Goal: Information Seeking & Learning: Learn about a topic

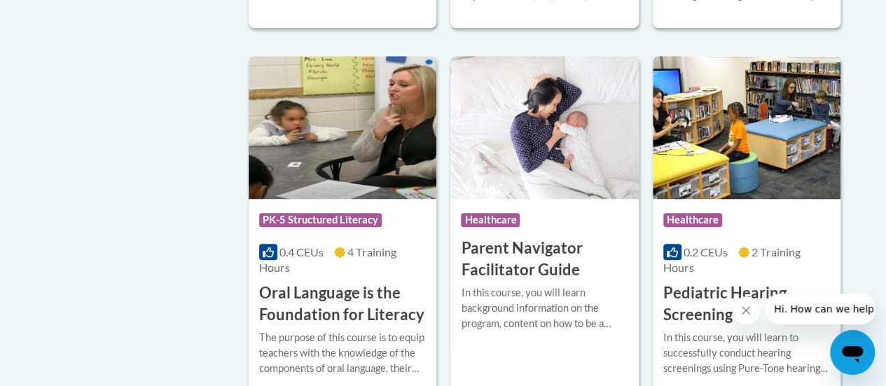
scroll to position [3140, 0]
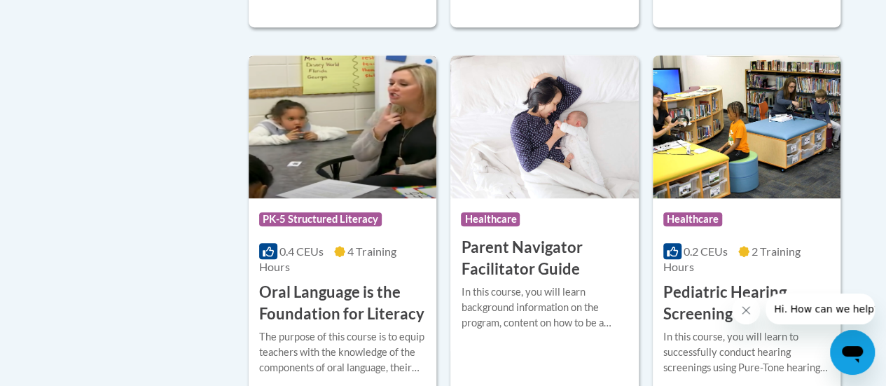
click at [303, 287] on h3 "Oral Language is the Foundation for Literacy" at bounding box center [342, 303] width 167 height 43
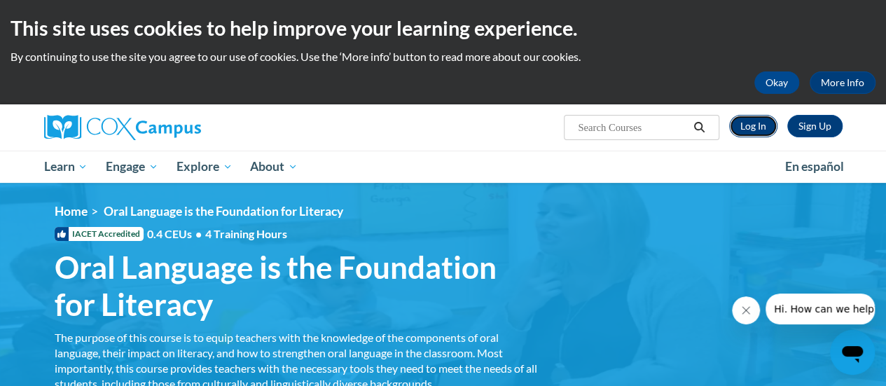
click at [757, 125] on link "Log In" at bounding box center [753, 126] width 48 height 22
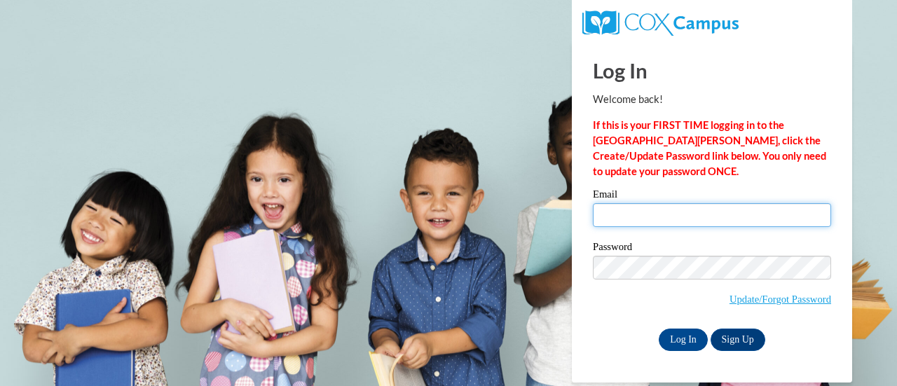
click at [664, 217] on input "Email" at bounding box center [712, 215] width 238 height 24
type input "akaiser@altoona.k12.wi.us"
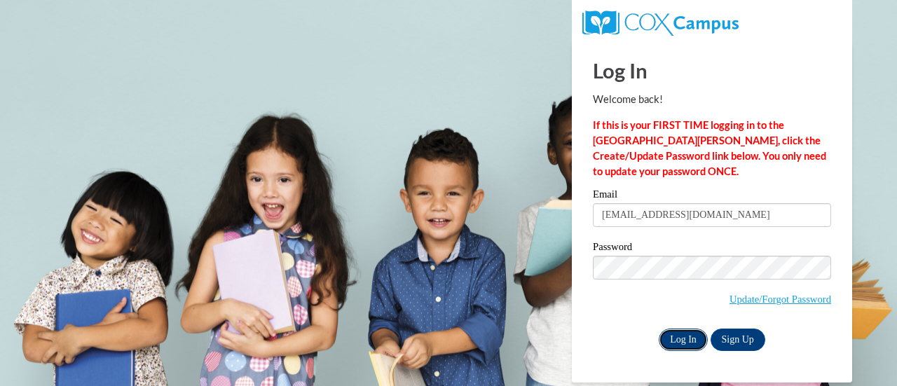
click at [675, 344] on input "Log In" at bounding box center [683, 340] width 49 height 22
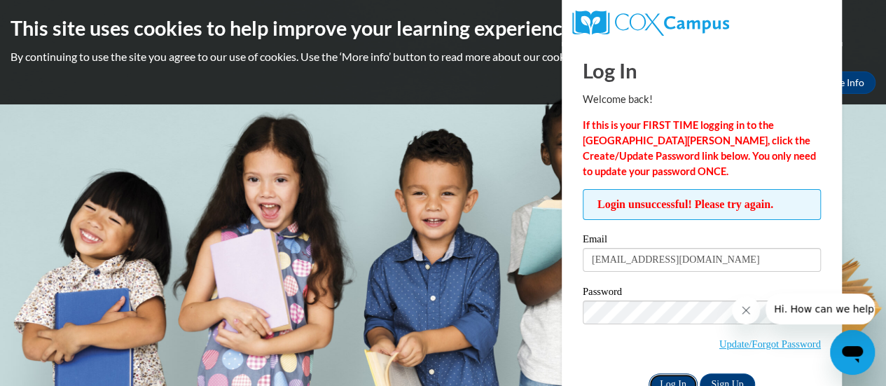
click at [673, 379] on input "Log In" at bounding box center [673, 384] width 49 height 22
click at [677, 380] on input "Log In" at bounding box center [673, 384] width 49 height 22
click at [503, 295] on body "This site uses cookies to help improve your learning experience. By continuing …" at bounding box center [443, 193] width 886 height 386
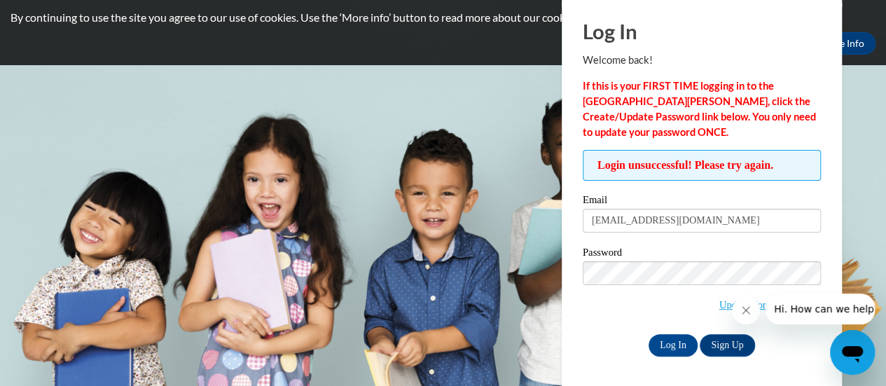
click at [742, 312] on icon "Close message from company" at bounding box center [746, 310] width 11 height 11
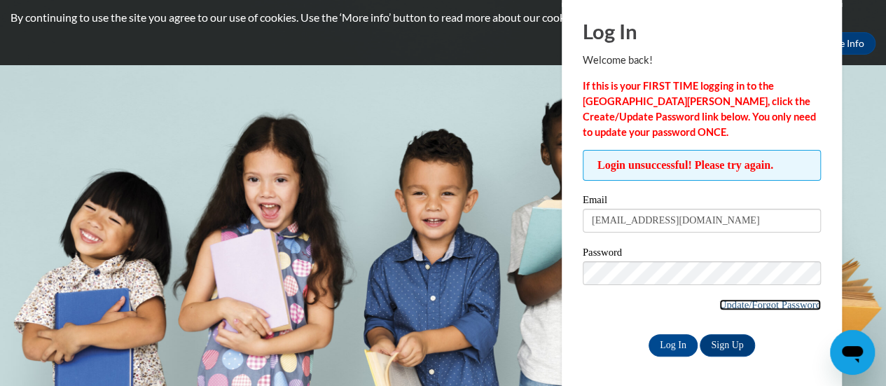
click at [728, 306] on link "Update/Forgot Password" at bounding box center [771, 304] width 102 height 11
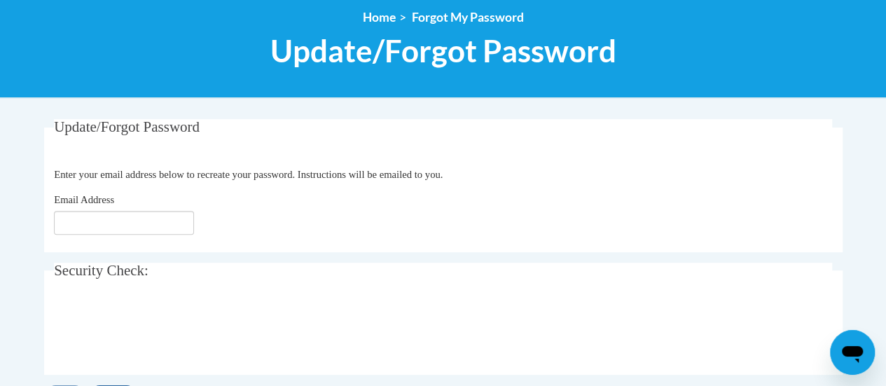
scroll to position [163, 0]
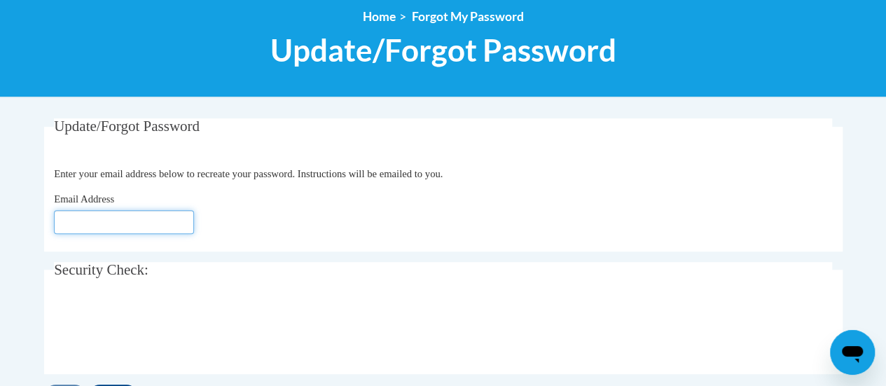
click at [115, 218] on input "Email Address" at bounding box center [124, 222] width 140 height 24
type input "[EMAIL_ADDRESS][DOMAIN_NAME]"
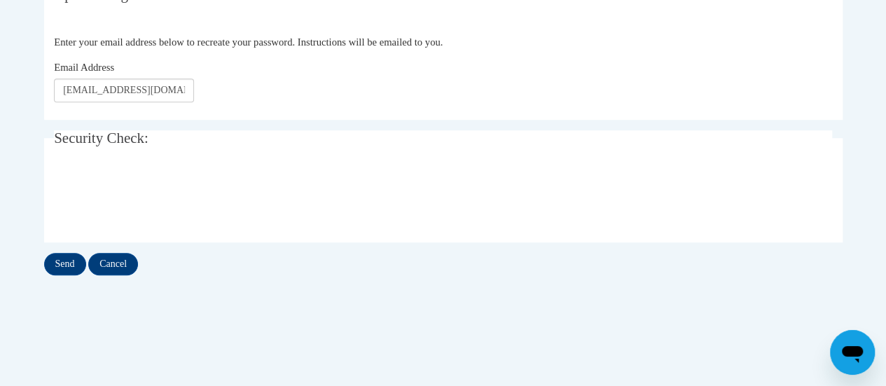
scroll to position [295, 0]
click at [66, 263] on input "Send" at bounding box center [65, 263] width 42 height 22
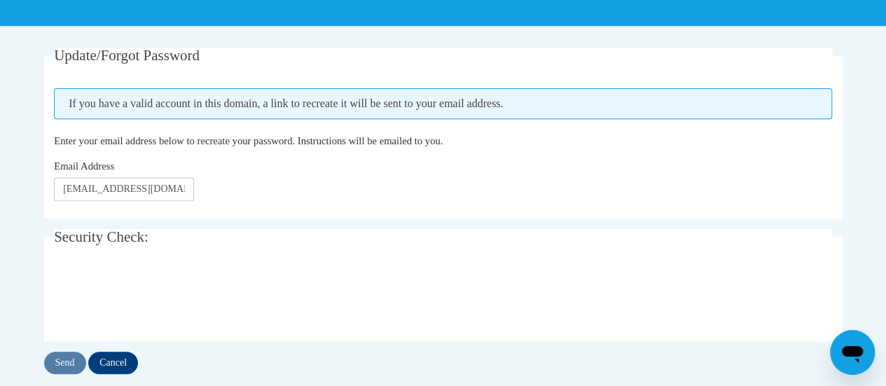
scroll to position [234, 0]
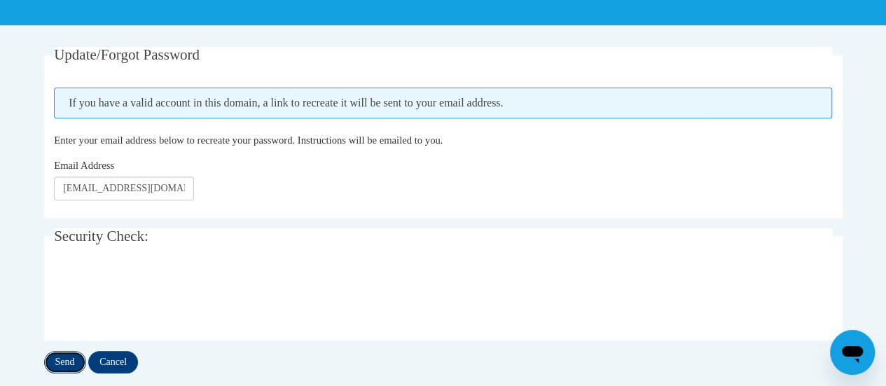
click at [72, 357] on input "Send" at bounding box center [65, 362] width 42 height 22
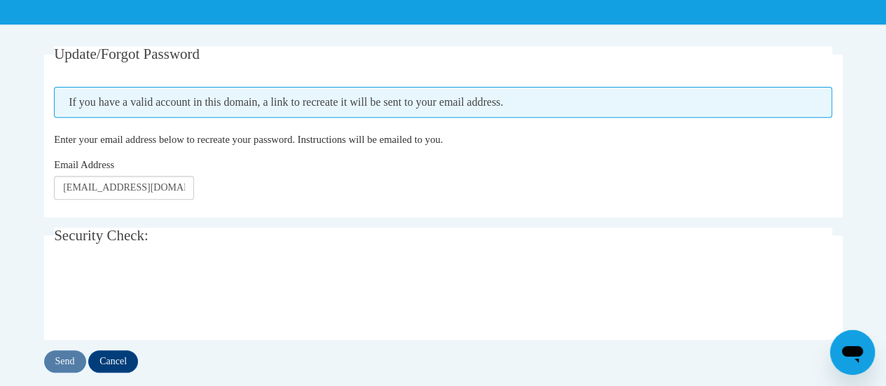
scroll to position [235, 0]
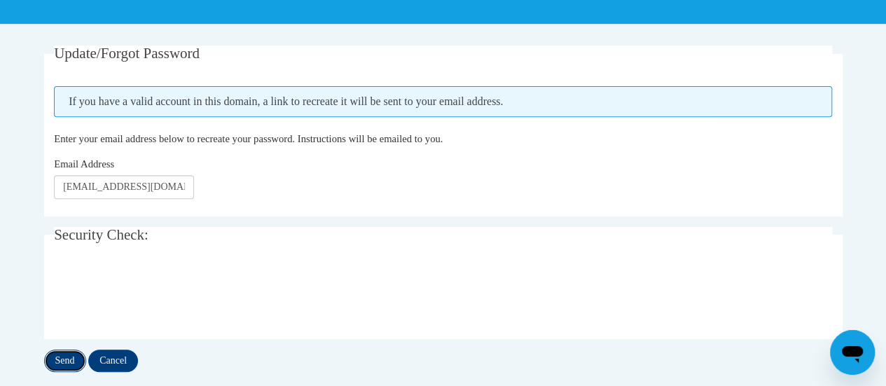
click at [68, 357] on input "Send" at bounding box center [65, 361] width 42 height 22
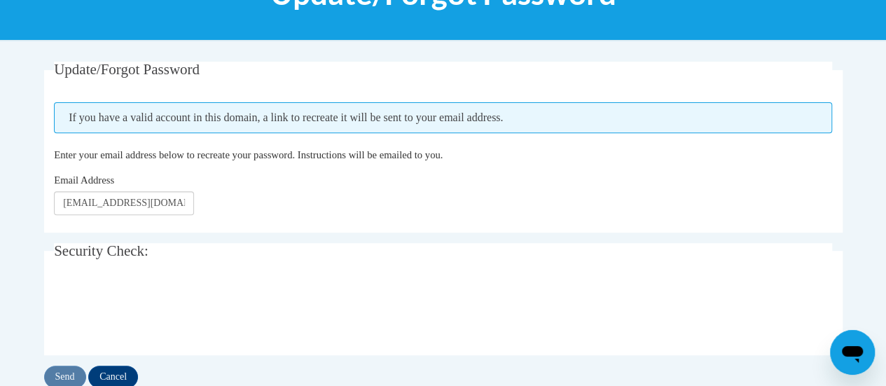
scroll to position [220, 0]
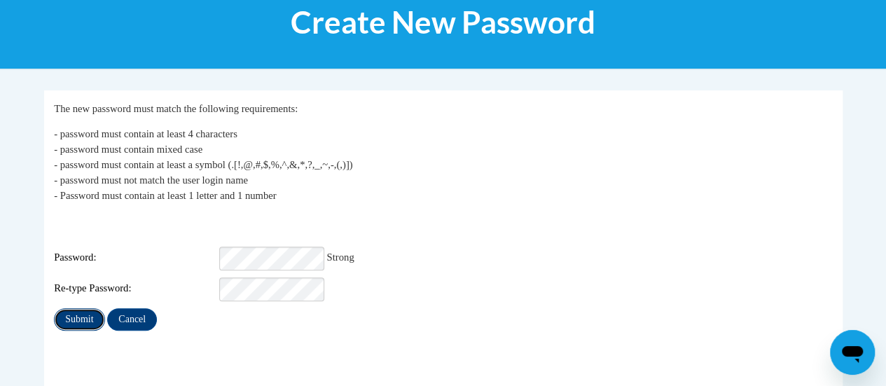
click at [90, 308] on input "Submit" at bounding box center [79, 319] width 50 height 22
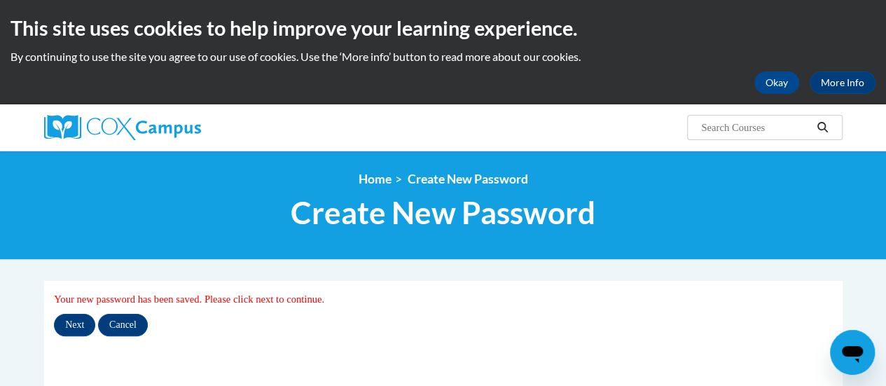
scroll to position [107, 0]
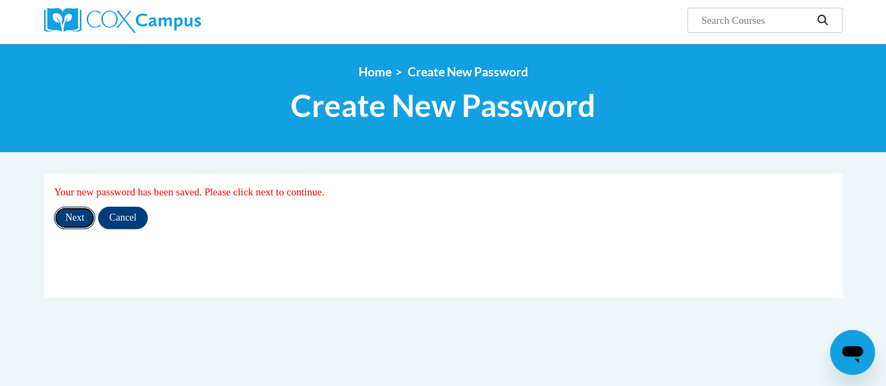
click at [82, 219] on input "Next" at bounding box center [74, 218] width 41 height 22
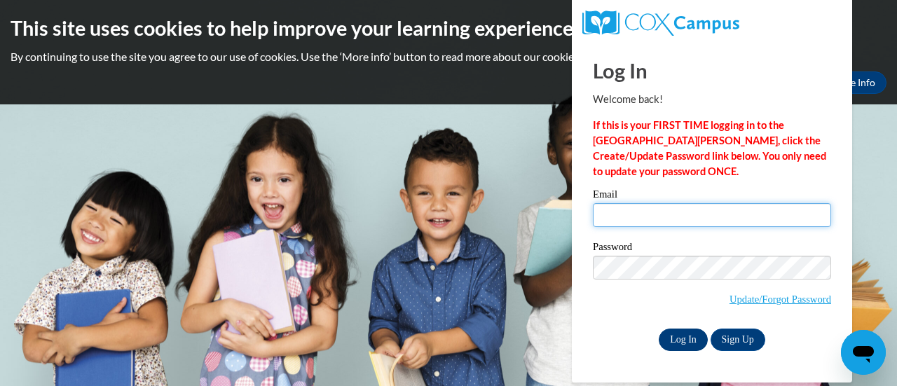
type input "[EMAIL_ADDRESS][DOMAIN_NAME]"
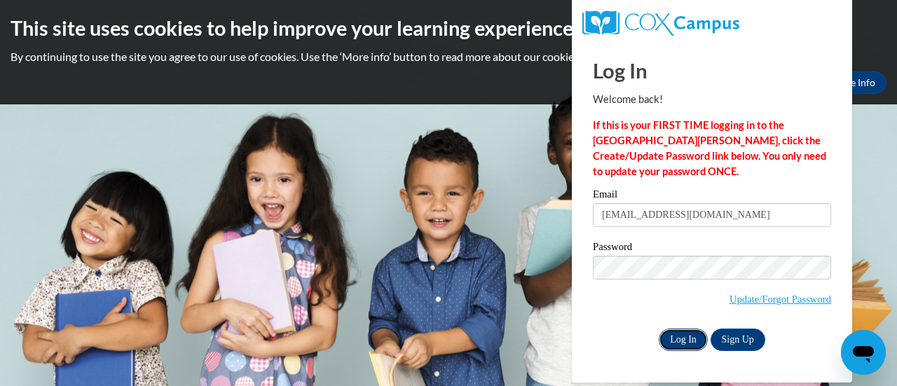
click at [688, 341] on input "Log In" at bounding box center [683, 340] width 49 height 22
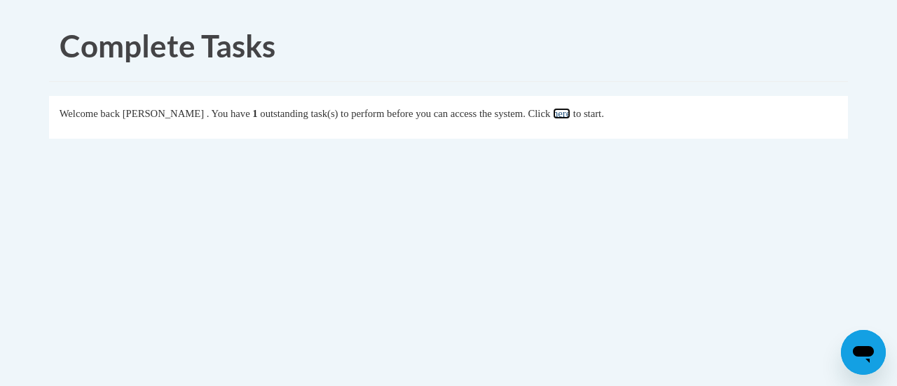
click at [570, 110] on link "here" at bounding box center [562, 113] width 18 height 11
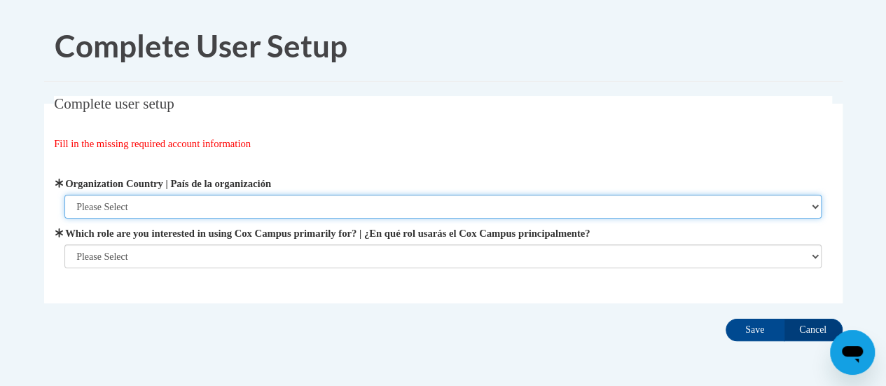
click at [126, 211] on select "Please Select [GEOGRAPHIC_DATA] | [GEOGRAPHIC_DATA] Outside of [GEOGRAPHIC_DATA…" at bounding box center [442, 207] width 757 height 24
select select "ad49bcad-a171-4b2e-b99c-48b446064914"
click at [64, 195] on select "Please Select United States | Estados Unidos Outside of the United States | Fue…" at bounding box center [442, 207] width 757 height 24
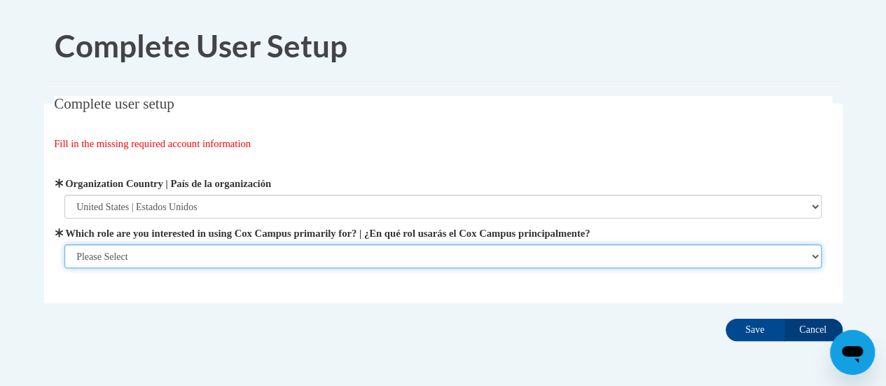
click at [124, 251] on select "Please Select College/University | Colegio/Universidad Community/Nonprofit Part…" at bounding box center [442, 257] width 757 height 24
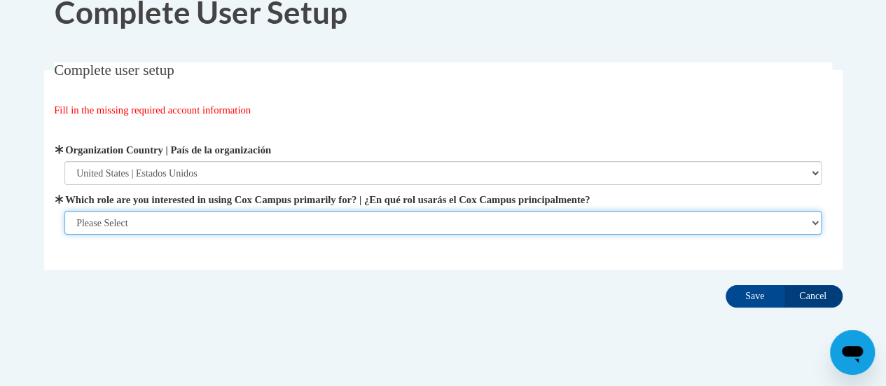
scroll to position [35, 0]
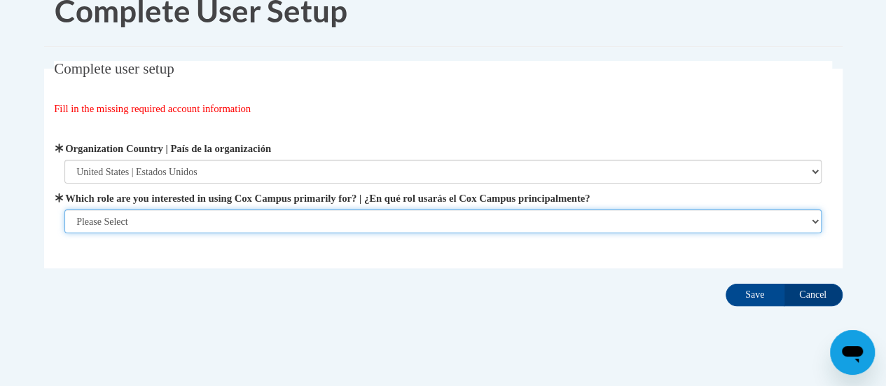
click at [132, 228] on select "Please Select College/University | Colegio/Universidad Community/Nonprofit Part…" at bounding box center [442, 221] width 757 height 24
select select "fbf2d438-af2f-41f8-98f1-81c410e29de3"
click at [64, 233] on select "Please Select College/University | Colegio/Universidad Community/Nonprofit Part…" at bounding box center [442, 221] width 757 height 24
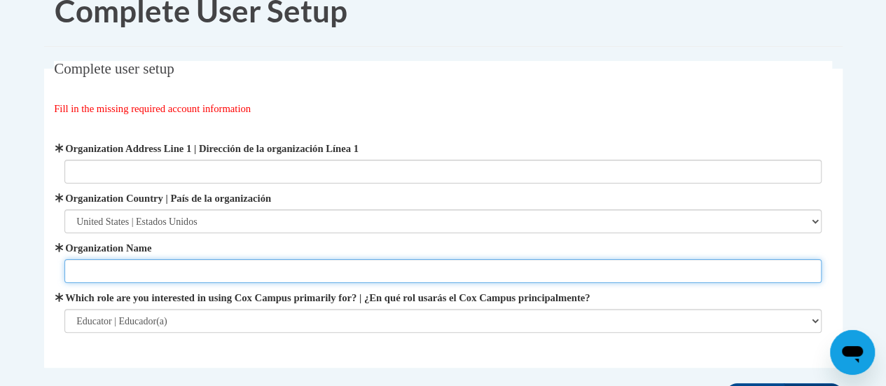
click at [148, 268] on input "Organization Name" at bounding box center [442, 271] width 757 height 24
type input "School District of Altoona"
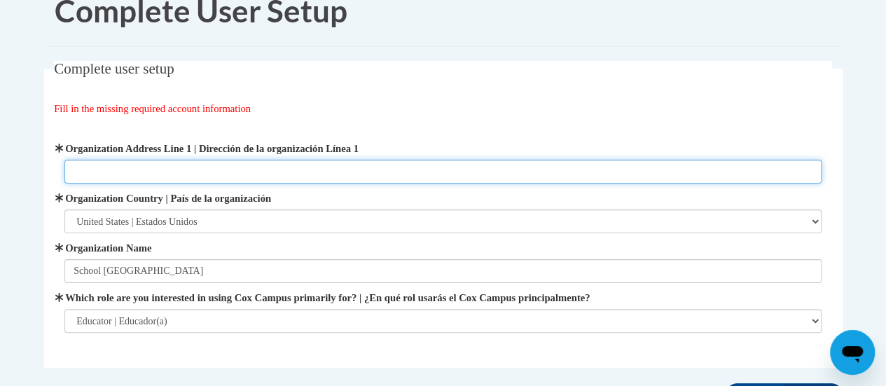
click at [149, 162] on input "Organization Address Line 1 | Dirección de la organización Línea 1" at bounding box center [442, 172] width 757 height 24
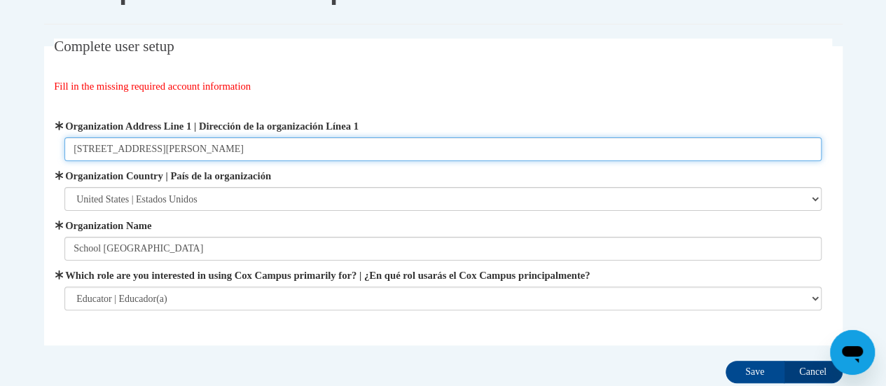
scroll to position [153, 0]
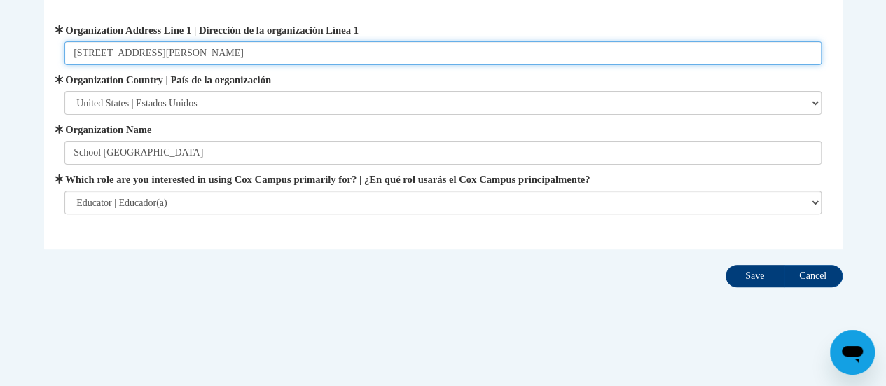
type input "157 Bartlett Ave., Altoona WI 54720"
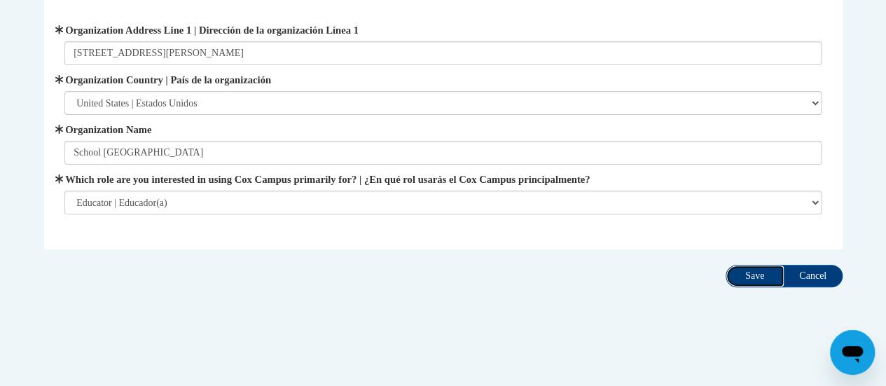
click at [762, 279] on input "Save" at bounding box center [755, 276] width 59 height 22
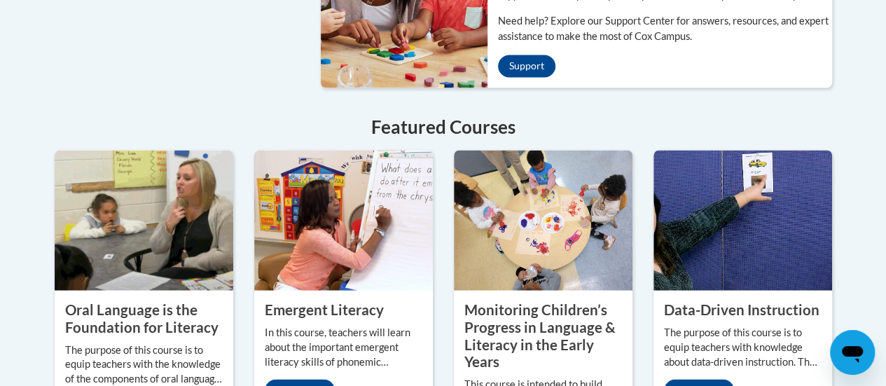
scroll to position [1319, 0]
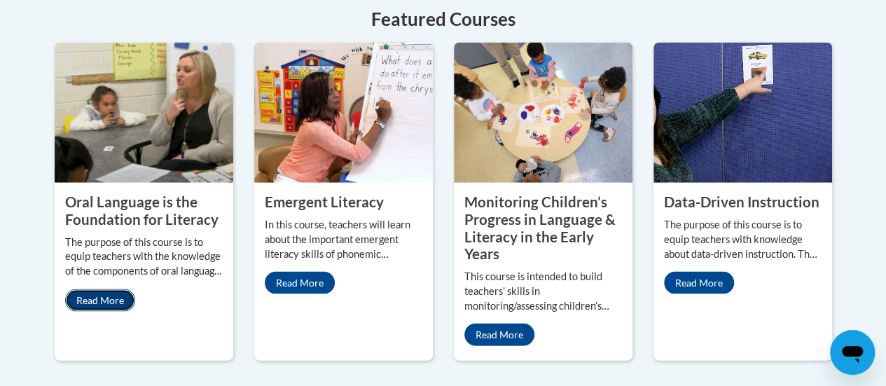
click at [125, 289] on link "Read More" at bounding box center [100, 300] width 70 height 22
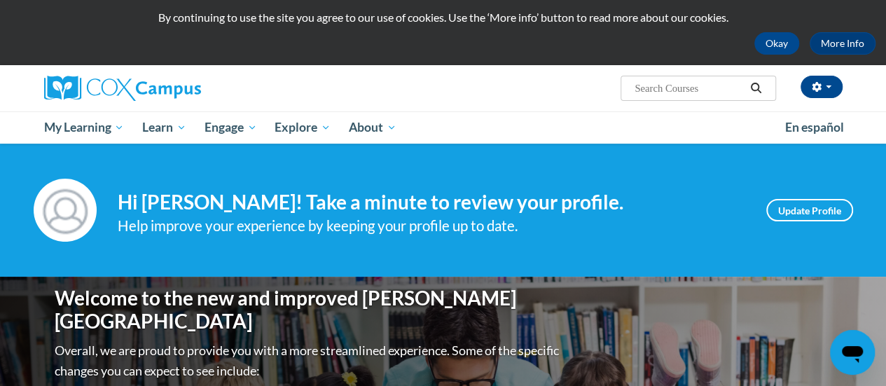
scroll to position [38, 0]
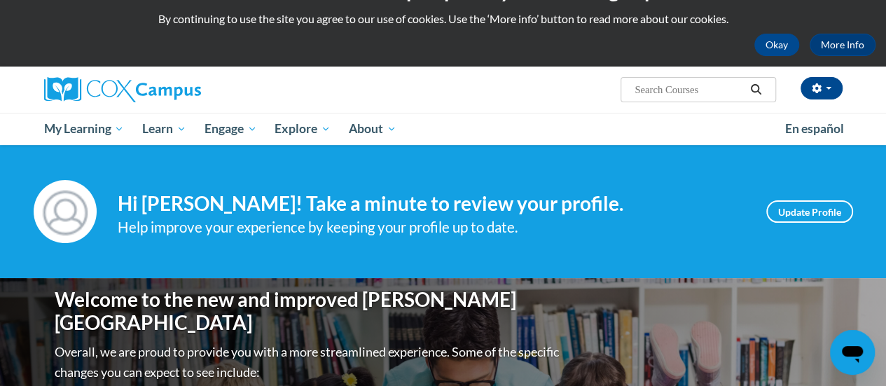
click at [666, 94] on input "Search..." at bounding box center [689, 89] width 112 height 17
type input "oral language"
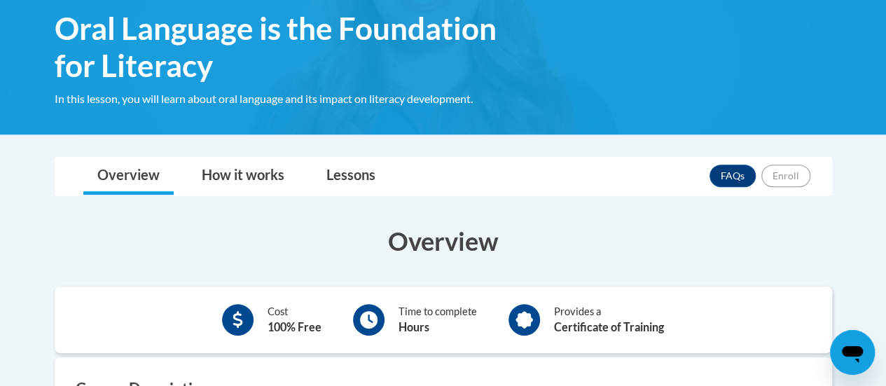
scroll to position [173, 0]
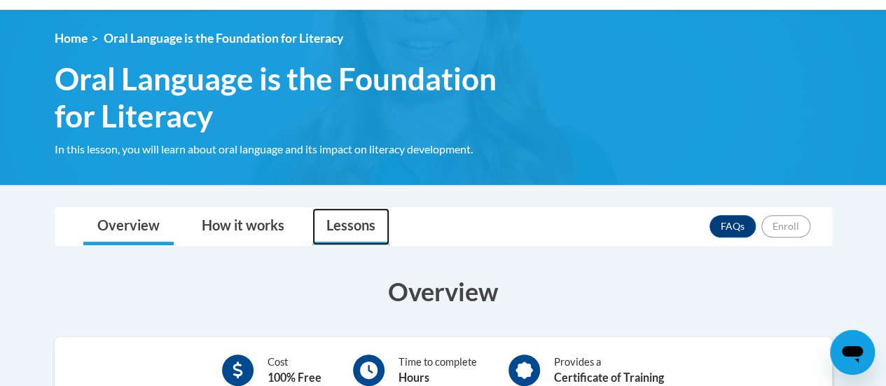
click at [349, 214] on link "Lessons" at bounding box center [350, 226] width 77 height 37
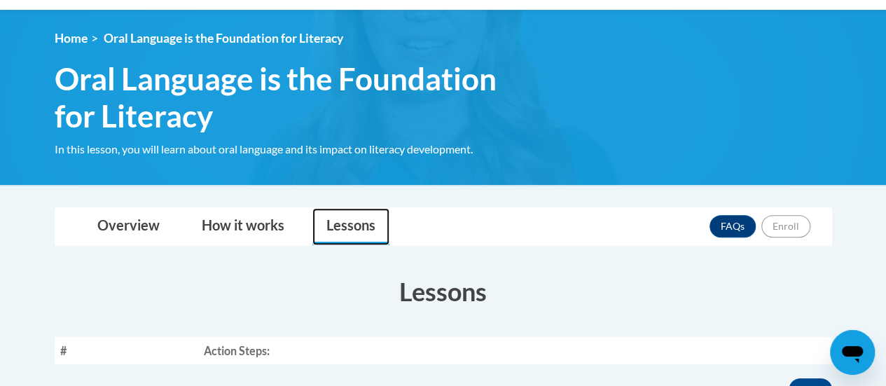
scroll to position [357, 0]
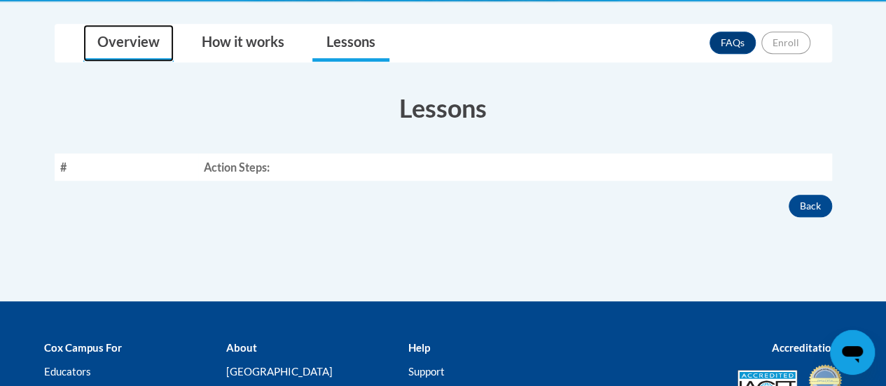
click at [105, 29] on link "Overview" at bounding box center [128, 43] width 90 height 37
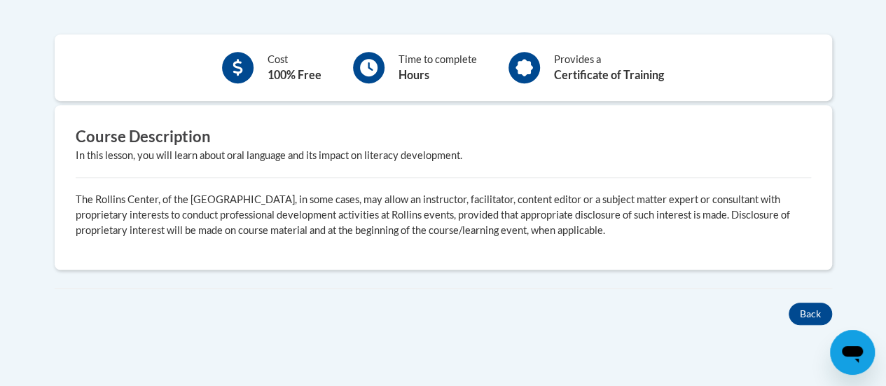
scroll to position [475, 0]
click at [809, 315] on button "Back" at bounding box center [810, 314] width 43 height 22
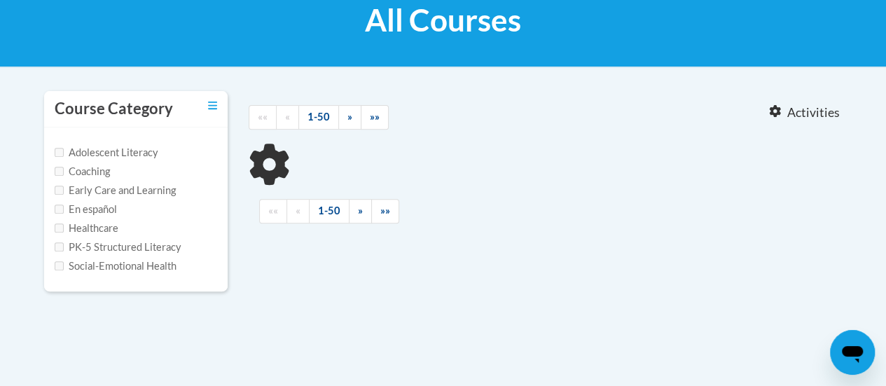
scroll to position [226, 0]
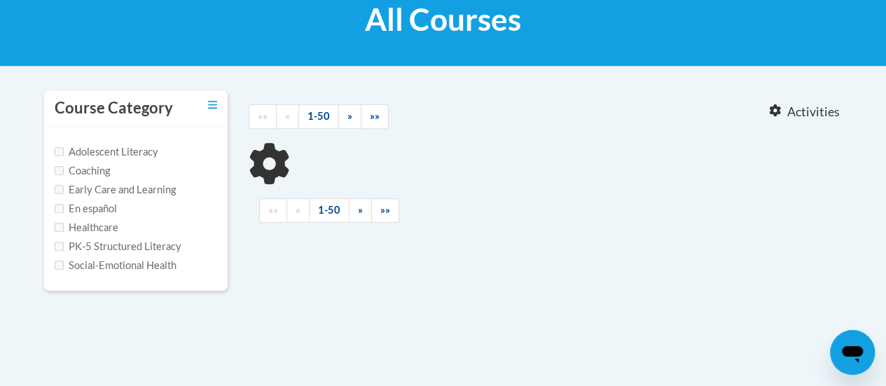
type input "oral language"
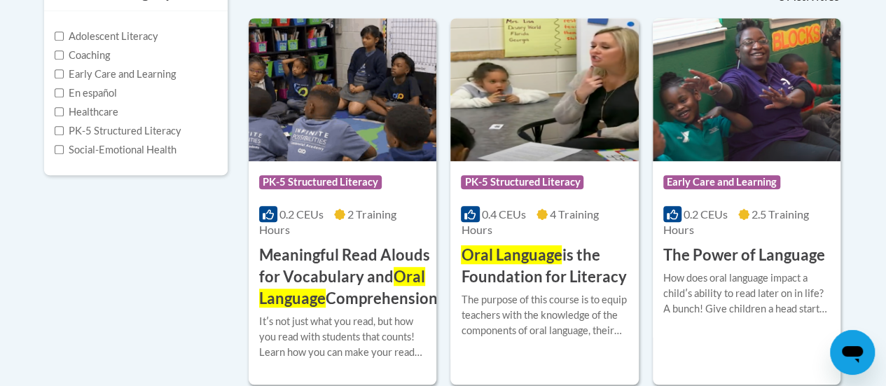
scroll to position [378, 0]
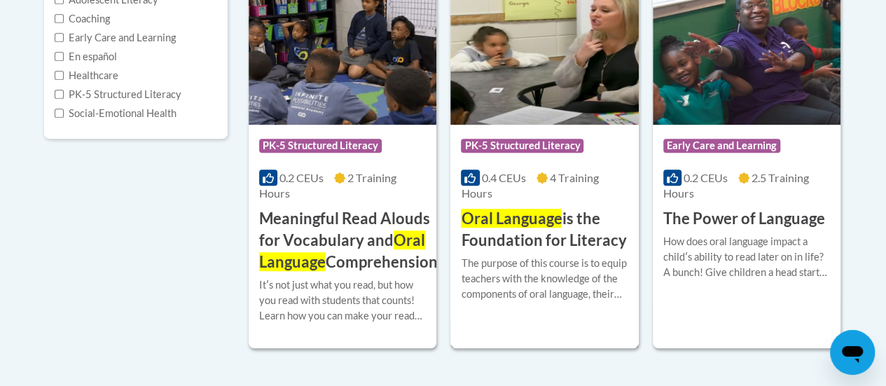
click at [509, 228] on h3 "Oral Language is the Foundation for Literacy" at bounding box center [544, 229] width 167 height 43
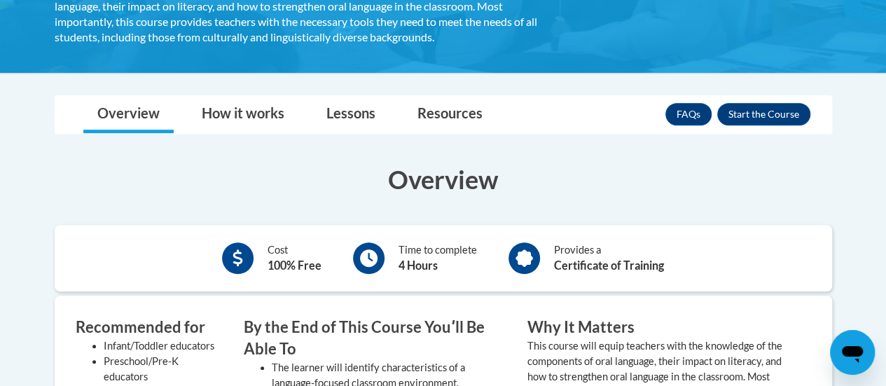
scroll to position [344, 0]
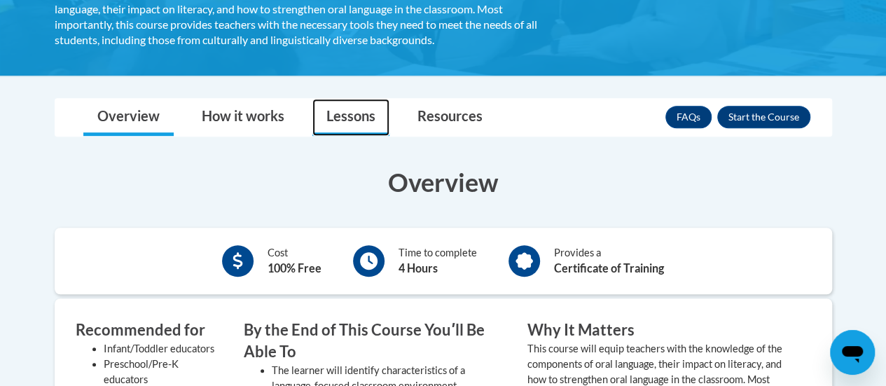
click at [352, 111] on link "Lessons" at bounding box center [350, 117] width 77 height 37
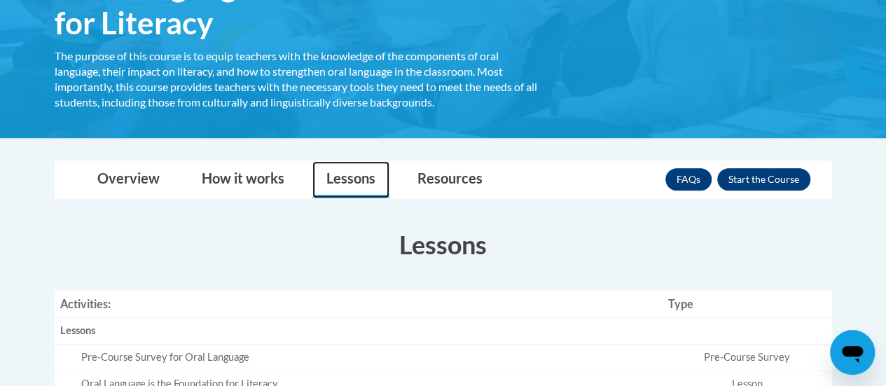
scroll to position [283, 0]
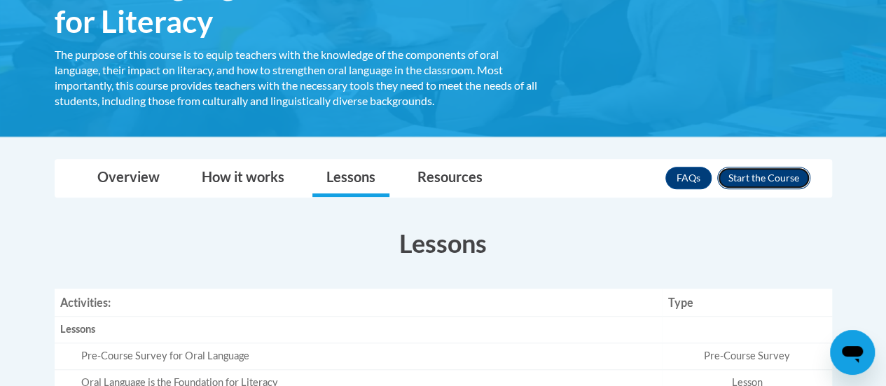
click at [762, 170] on button "Enroll" at bounding box center [763, 178] width 93 height 22
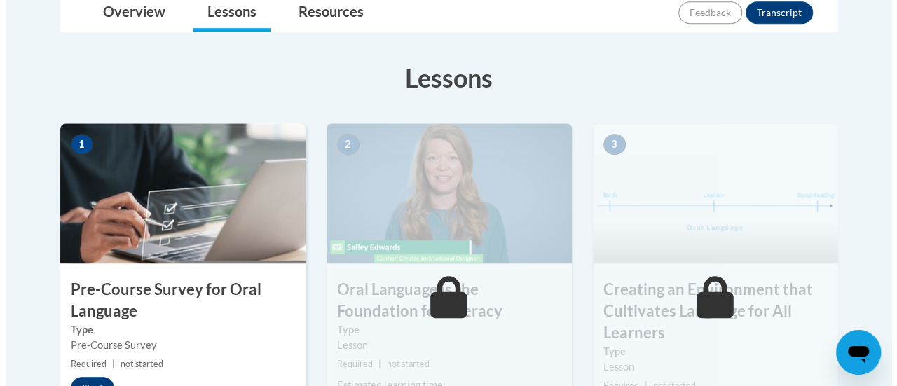
scroll to position [460, 0]
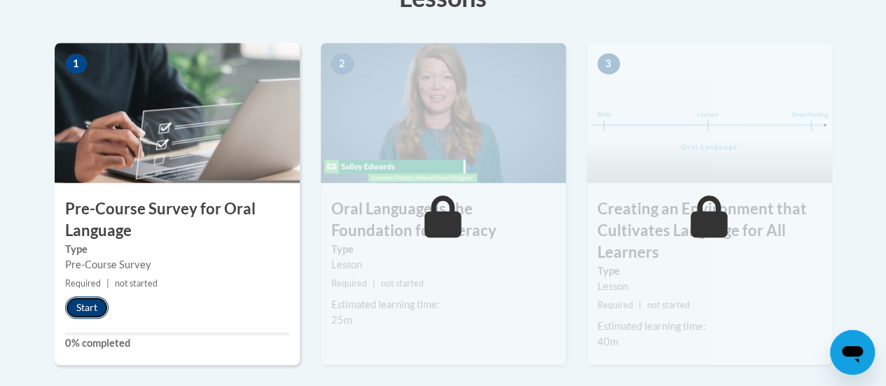
click at [84, 310] on button "Start" at bounding box center [86, 307] width 43 height 22
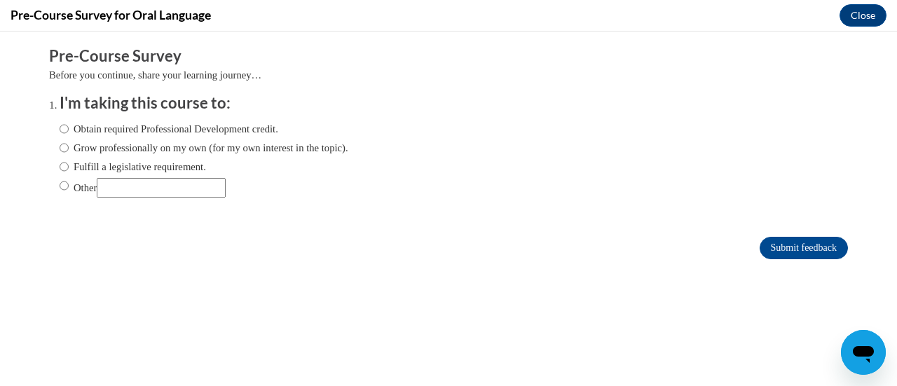
scroll to position [0, 0]
click at [60, 167] on input "Fulfill a legislative requirement." at bounding box center [64, 166] width 9 height 15
radio input "true"
click at [796, 245] on input "Submit feedback" at bounding box center [804, 248] width 88 height 22
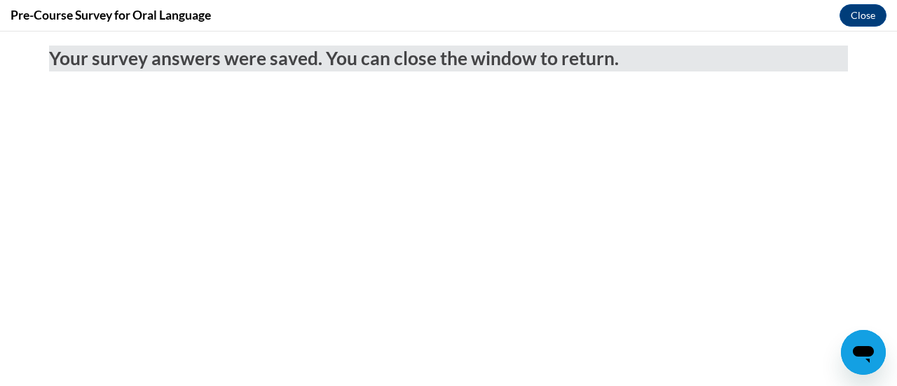
click at [861, 27] on div "Pre-Course Survey for Oral Language Close" at bounding box center [448, 16] width 897 height 32
click at [859, 19] on button "Close" at bounding box center [862, 15] width 47 height 22
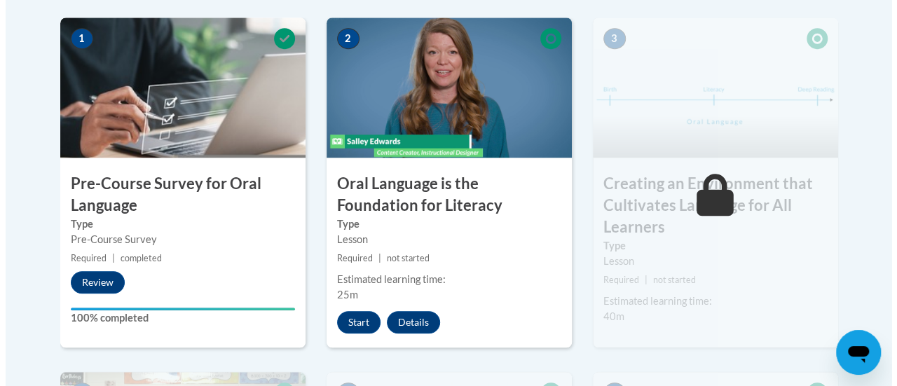
scroll to position [526, 0]
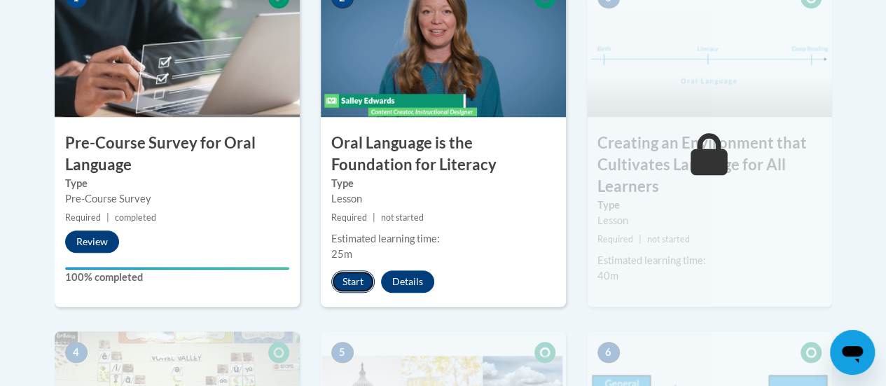
click at [347, 278] on button "Start" at bounding box center [352, 281] width 43 height 22
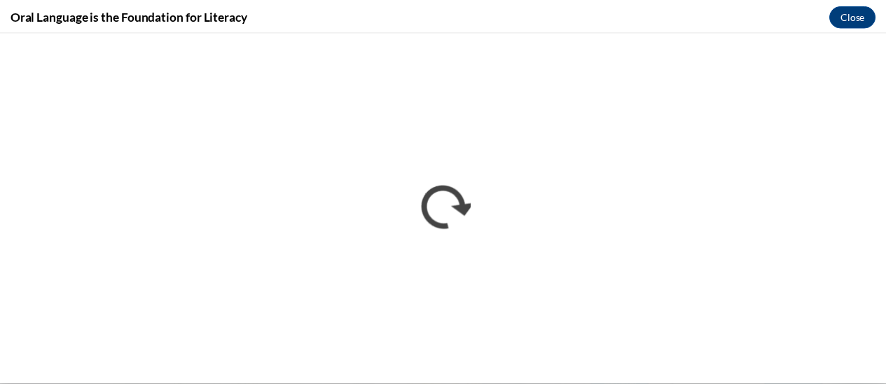
scroll to position [0, 0]
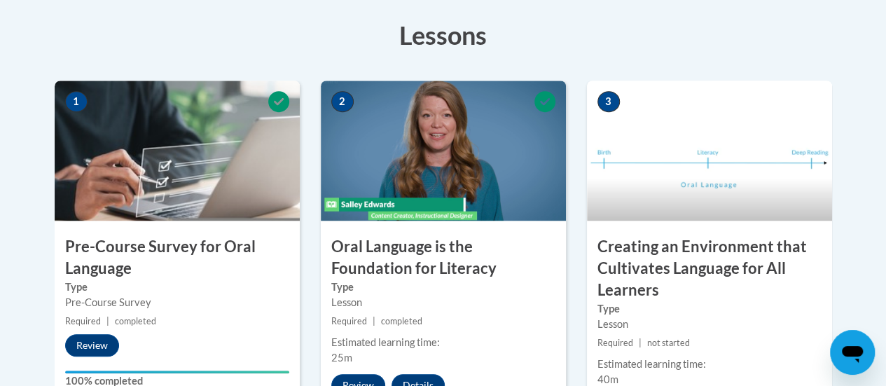
scroll to position [393, 0]
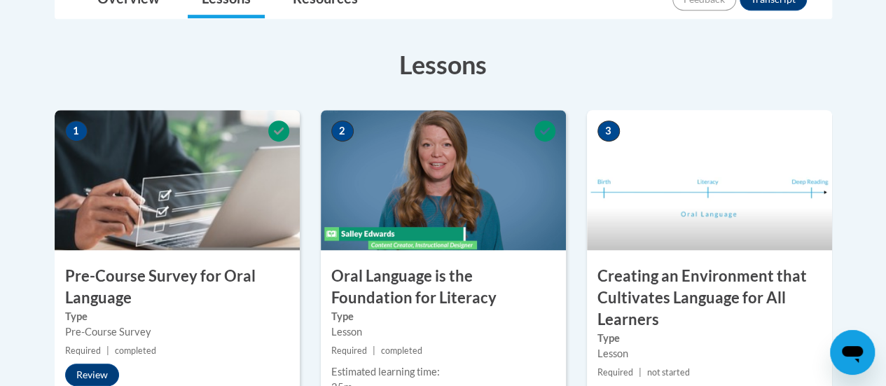
click at [722, 146] on img at bounding box center [709, 180] width 245 height 140
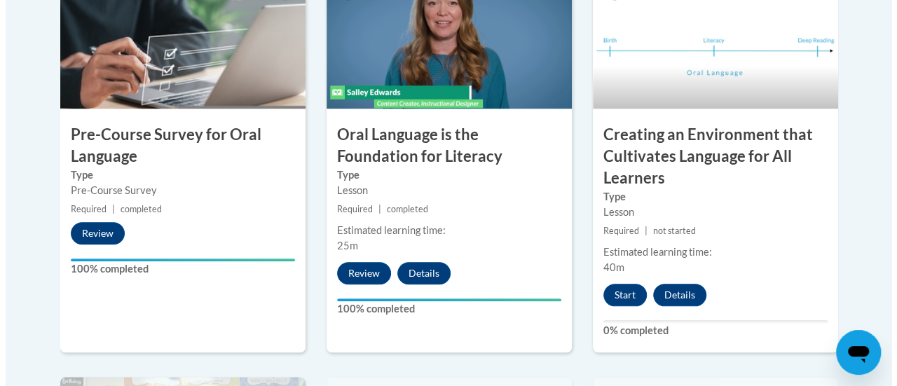
scroll to position [539, 0]
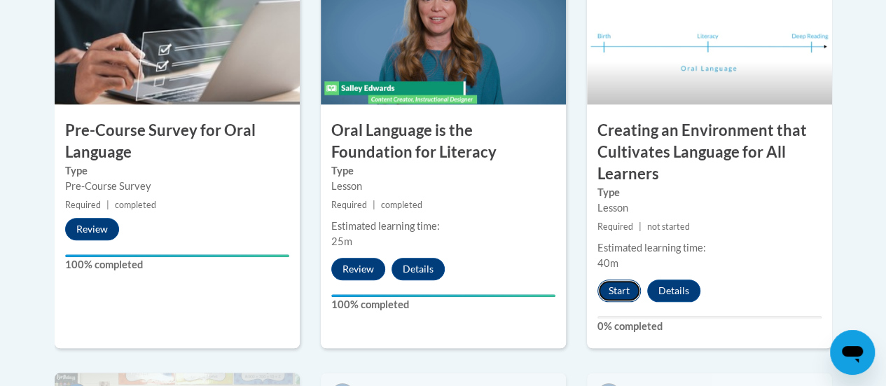
click at [639, 285] on button "Start" at bounding box center [619, 291] width 43 height 22
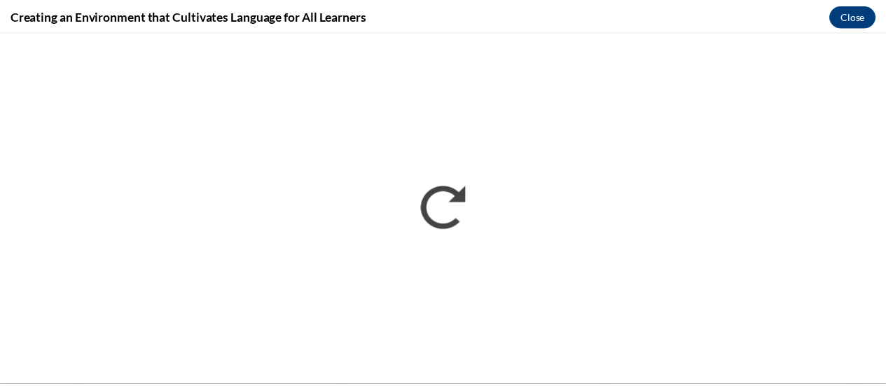
scroll to position [0, 0]
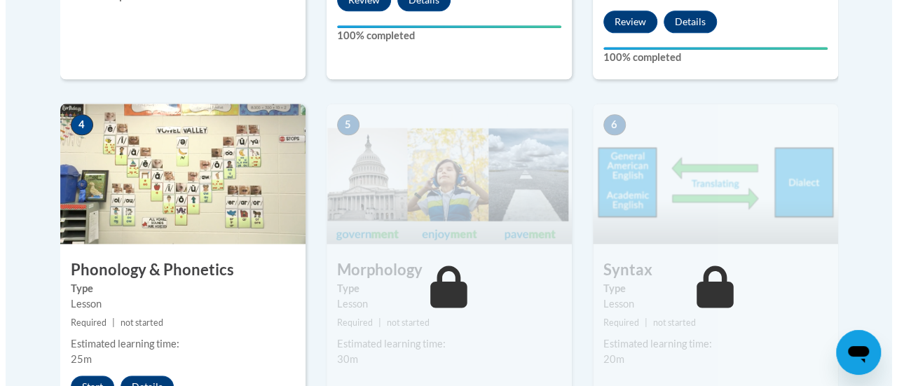
scroll to position [823, 0]
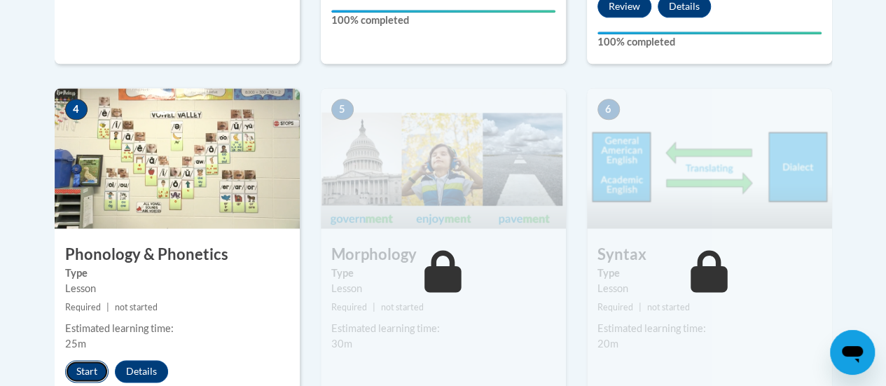
click at [80, 360] on button "Start" at bounding box center [86, 371] width 43 height 22
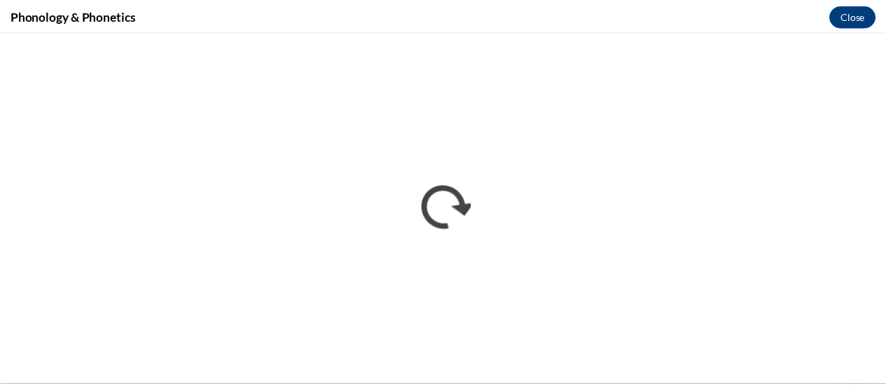
scroll to position [0, 0]
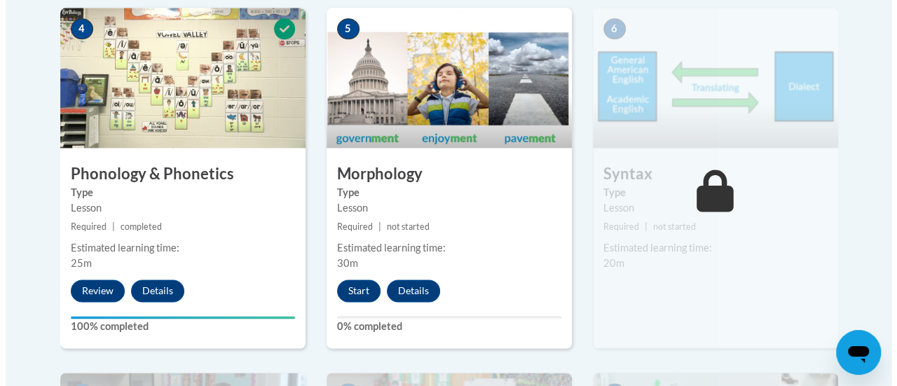
scroll to position [974, 0]
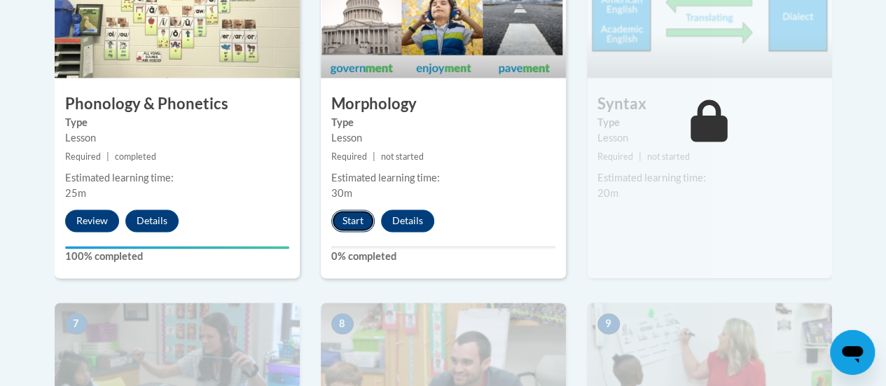
click at [349, 225] on button "Start" at bounding box center [352, 220] width 43 height 22
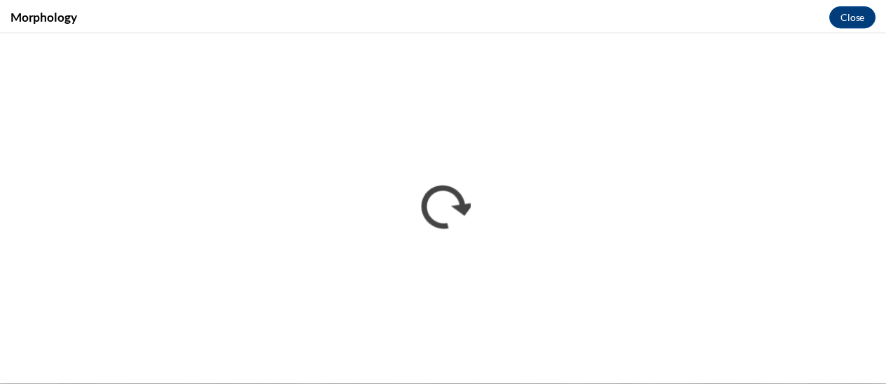
scroll to position [0, 0]
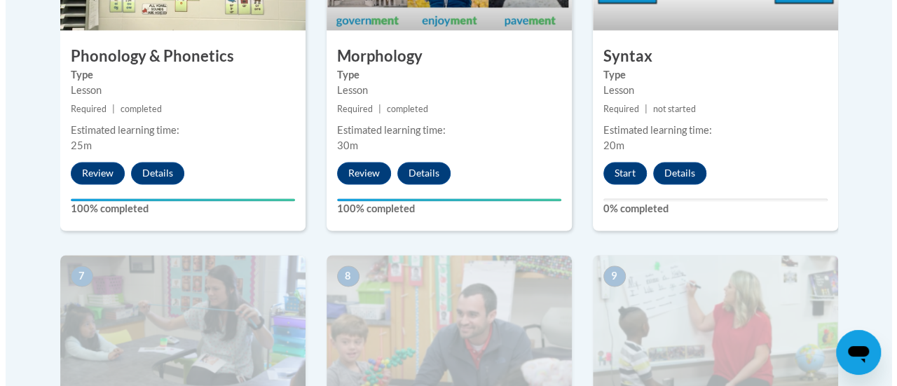
scroll to position [968, 0]
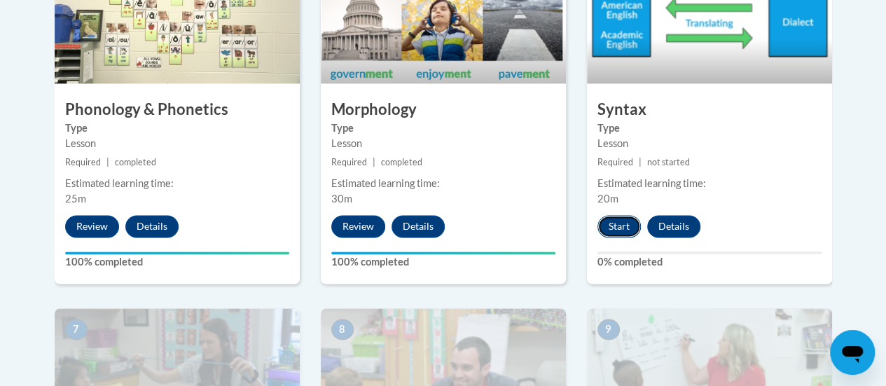
click at [624, 224] on button "Start" at bounding box center [619, 226] width 43 height 22
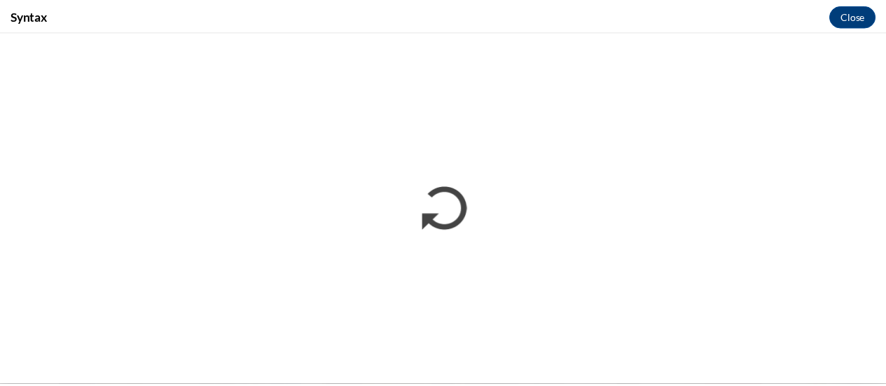
scroll to position [0, 0]
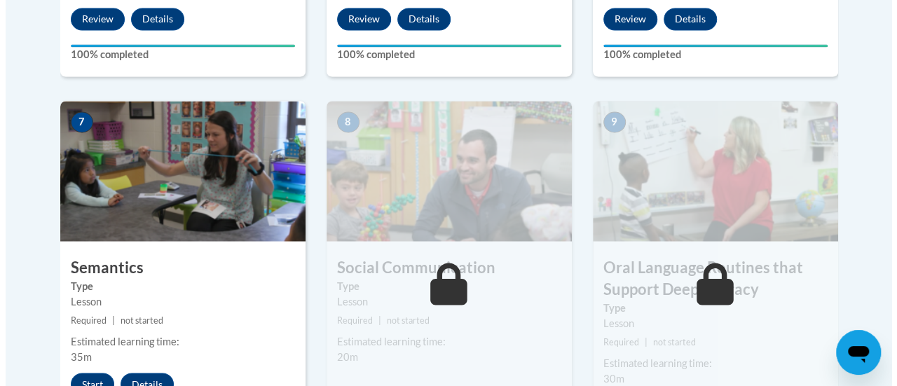
scroll to position [1242, 0]
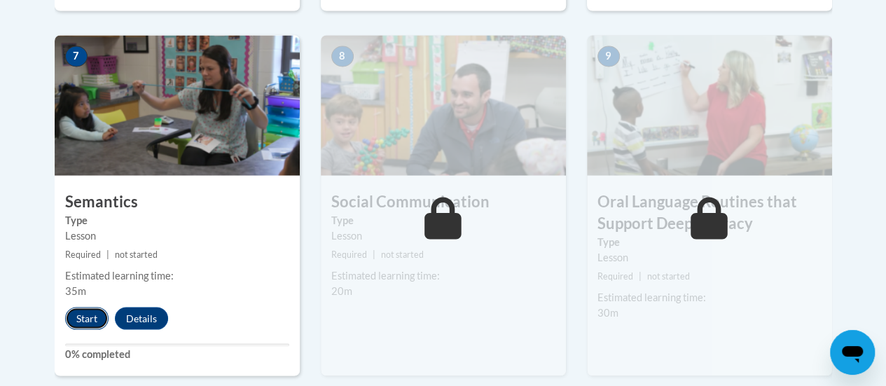
click at [85, 320] on button "Start" at bounding box center [86, 318] width 43 height 22
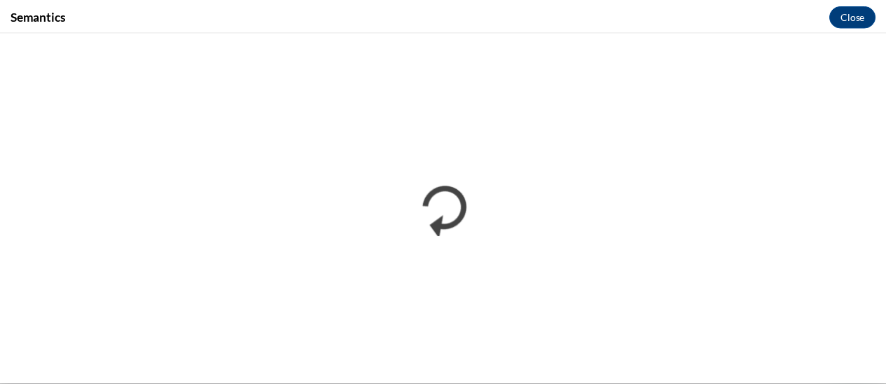
scroll to position [0, 0]
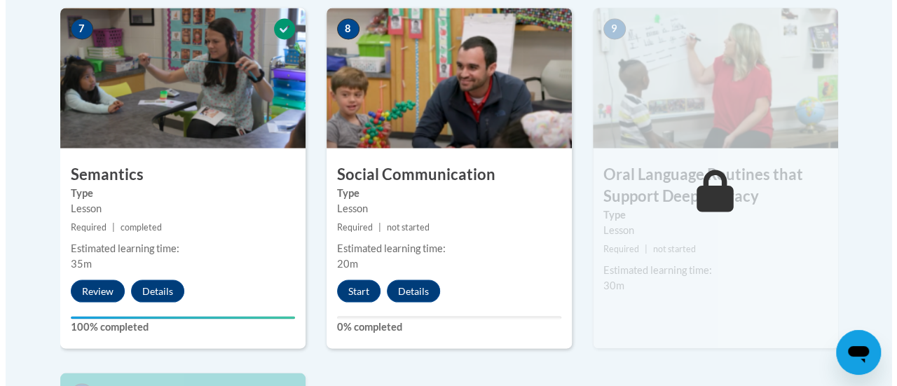
scroll to position [1280, 0]
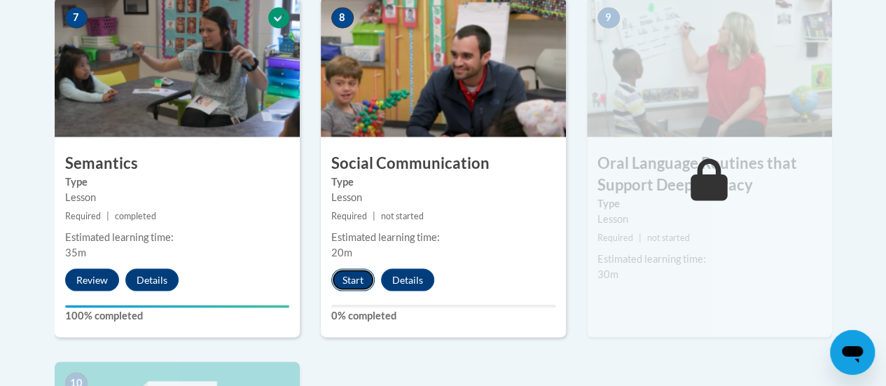
click at [357, 277] on button "Start" at bounding box center [352, 279] width 43 height 22
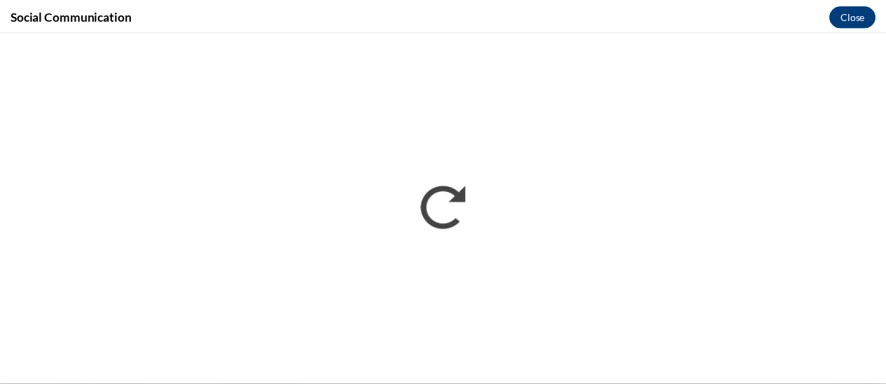
scroll to position [0, 0]
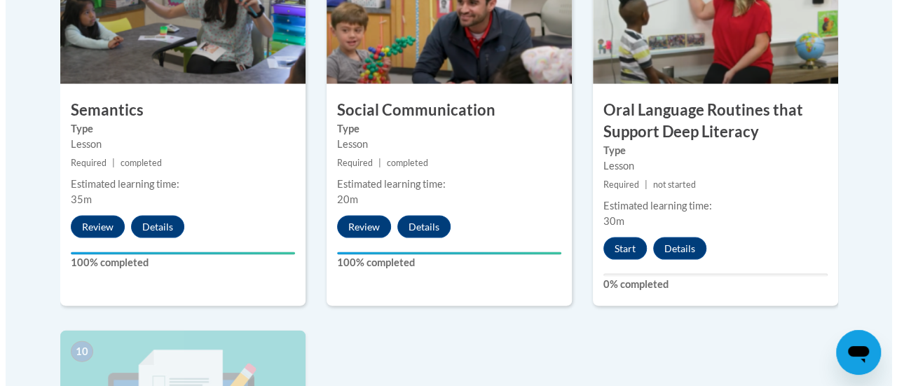
scroll to position [1334, 0]
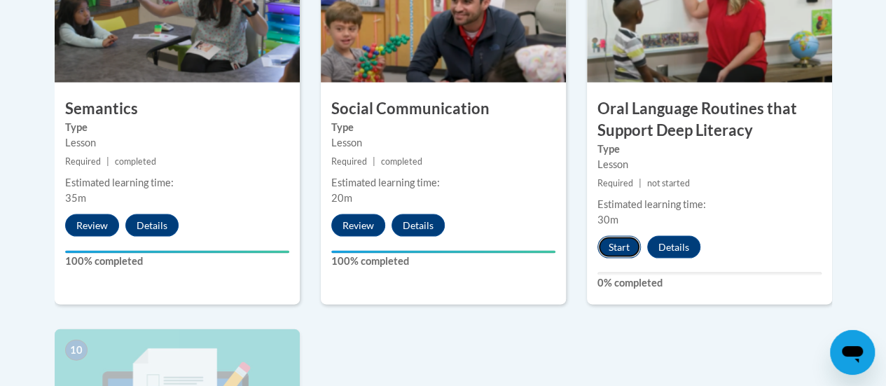
click at [614, 247] on button "Start" at bounding box center [619, 247] width 43 height 22
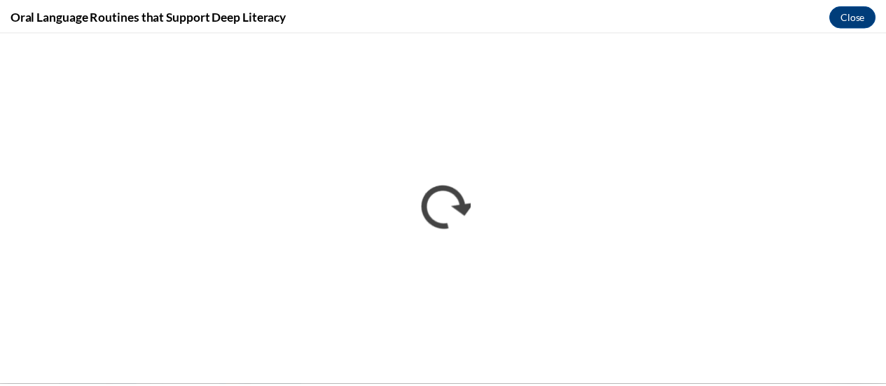
scroll to position [0, 0]
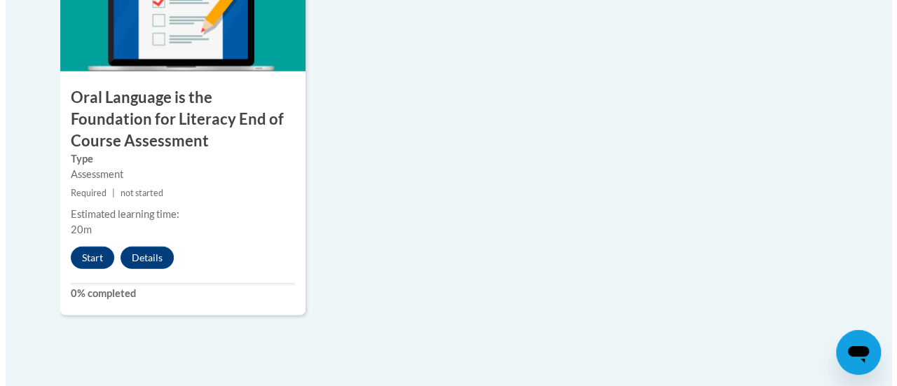
scroll to position [1754, 0]
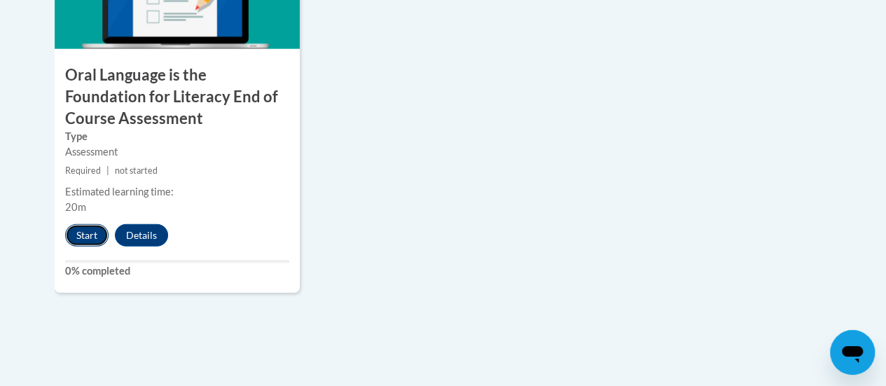
click at [85, 228] on button "Start" at bounding box center [86, 235] width 43 height 22
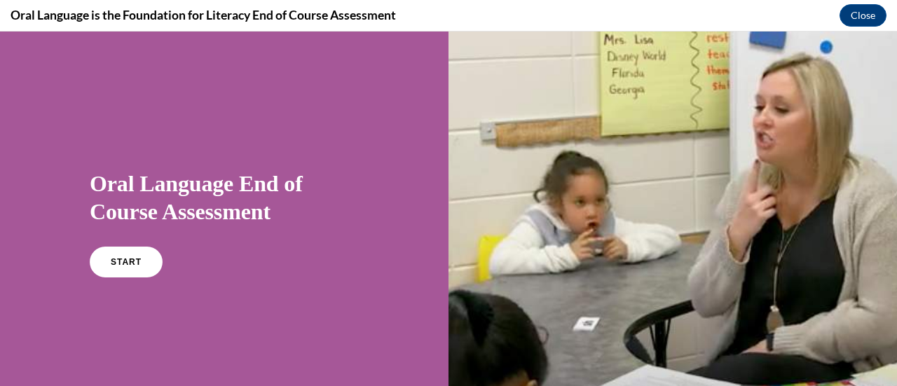
scroll to position [11, 0]
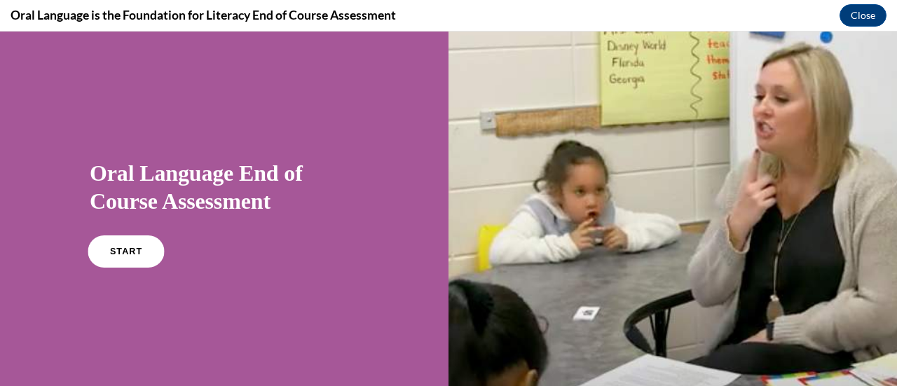
click at [125, 248] on span "START" at bounding box center [126, 252] width 32 height 11
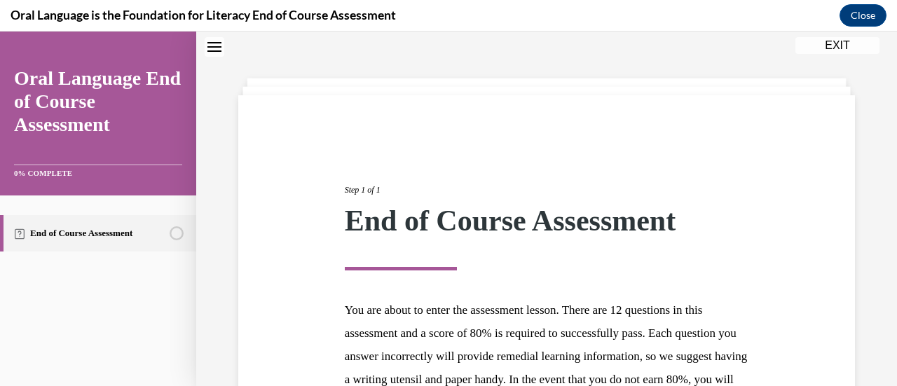
scroll to position [256, 0]
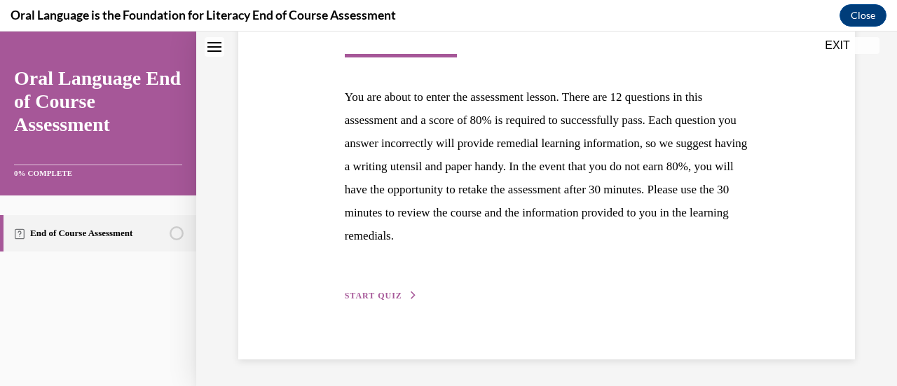
click at [371, 299] on button "START QUIZ" at bounding box center [381, 295] width 73 height 13
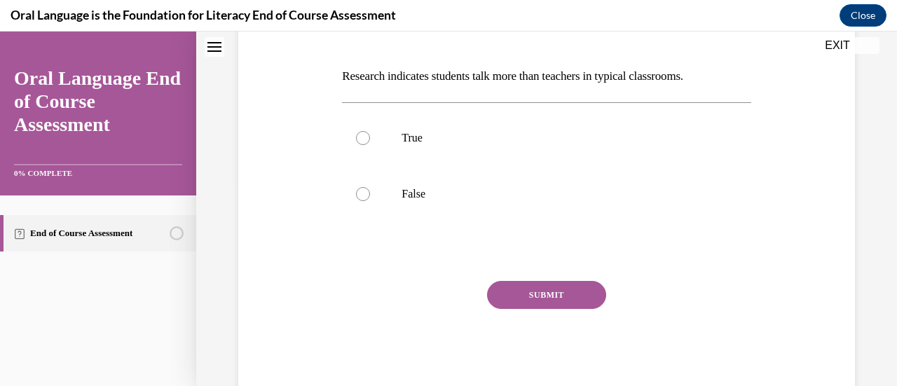
scroll to position [202, 0]
click at [362, 200] on div at bounding box center [363, 195] width 14 height 14
click at [362, 200] on input "False" at bounding box center [363, 195] width 14 height 14
radio input "true"
click at [531, 303] on button "SUBMIT" at bounding box center [546, 296] width 119 height 28
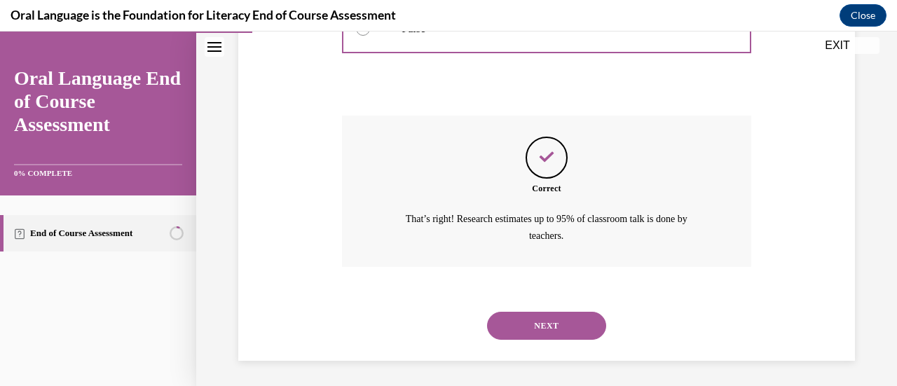
scroll to position [369, 0]
click at [523, 331] on button "NEXT" at bounding box center [546, 324] width 119 height 28
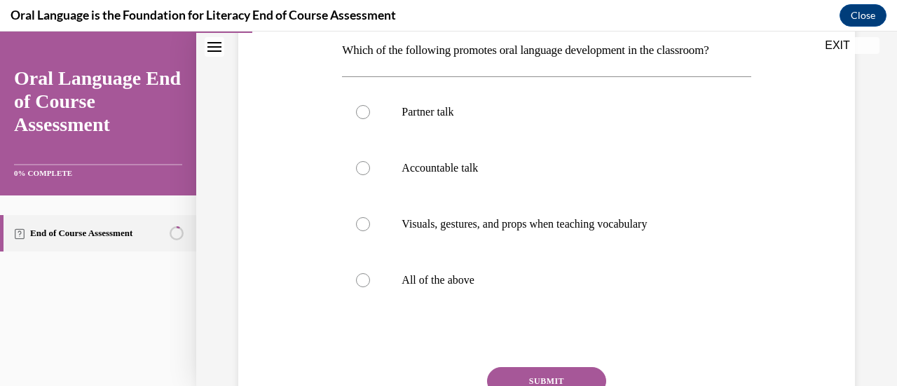
scroll to position [231, 0]
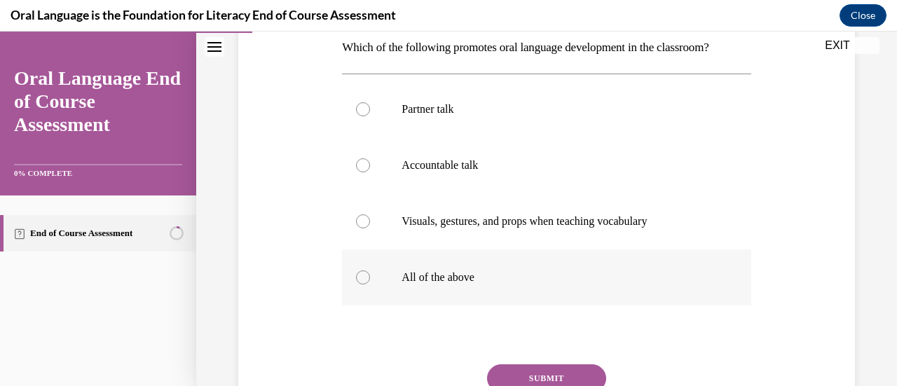
click at [363, 287] on label "All of the above" at bounding box center [546, 277] width 408 height 56
click at [363, 284] on input "All of the above" at bounding box center [363, 277] width 14 height 14
radio input "true"
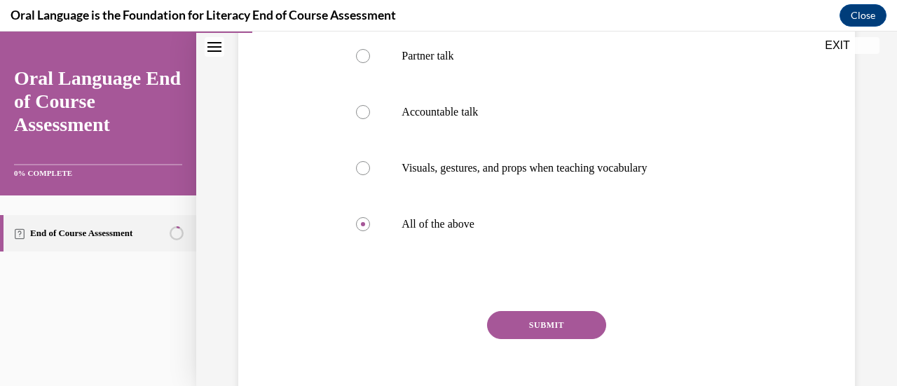
click at [570, 324] on button "SUBMIT" at bounding box center [546, 325] width 119 height 28
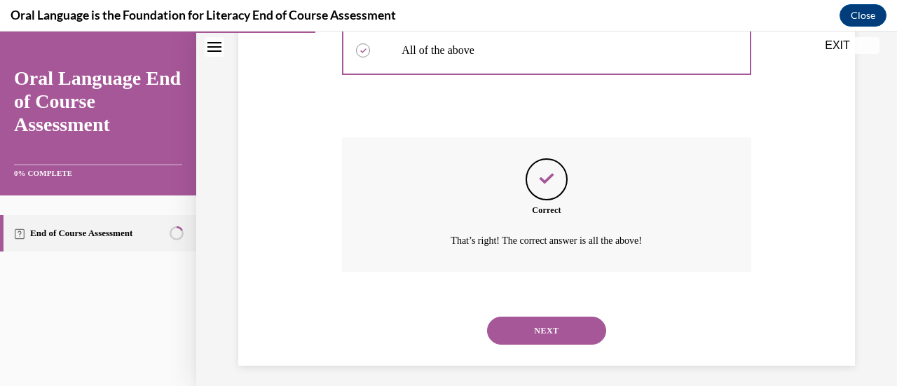
scroll to position [465, 0]
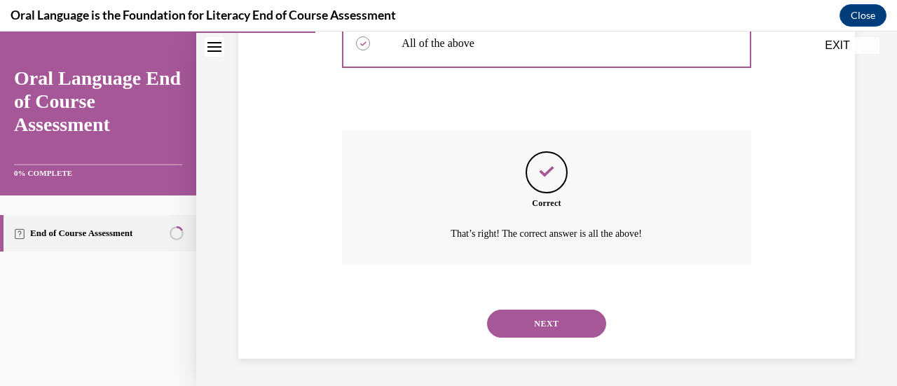
click at [570, 324] on button "NEXT" at bounding box center [546, 324] width 119 height 28
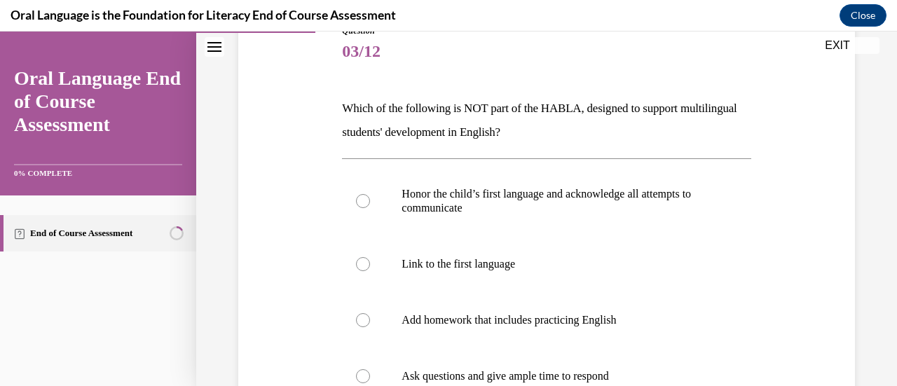
scroll to position [301, 0]
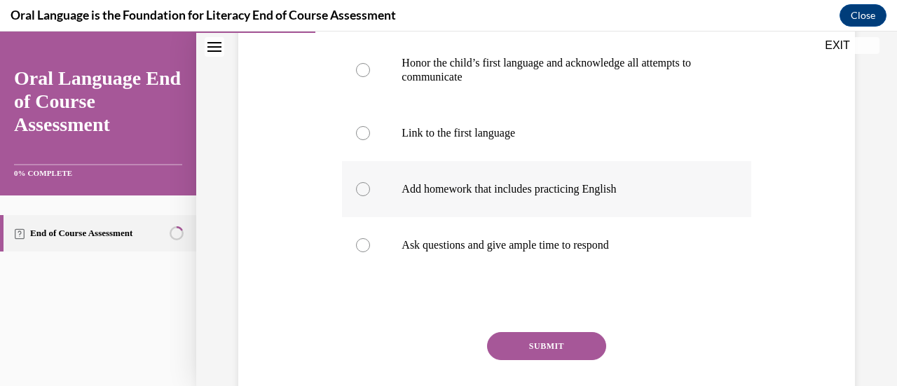
click at [359, 192] on div at bounding box center [363, 189] width 14 height 14
click at [359, 192] on input "Add homework that includes practicing English" at bounding box center [363, 189] width 14 height 14
radio input "true"
click at [510, 343] on button "SUBMIT" at bounding box center [546, 346] width 119 height 28
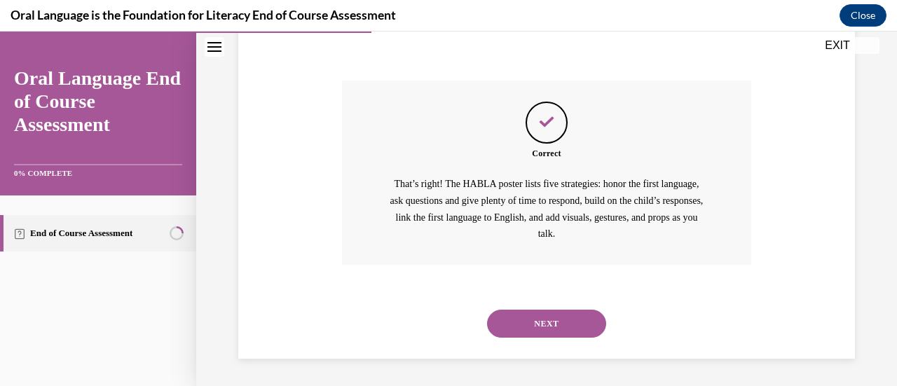
scroll to position [553, 0]
click at [546, 317] on button "NEXT" at bounding box center [546, 324] width 119 height 28
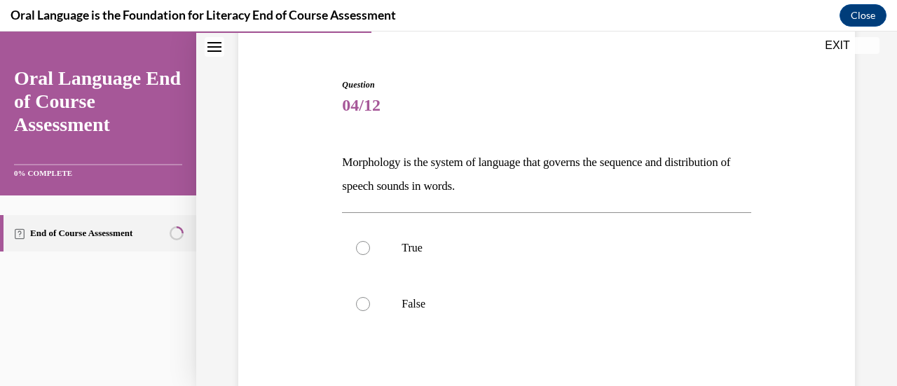
scroll to position [124, 0]
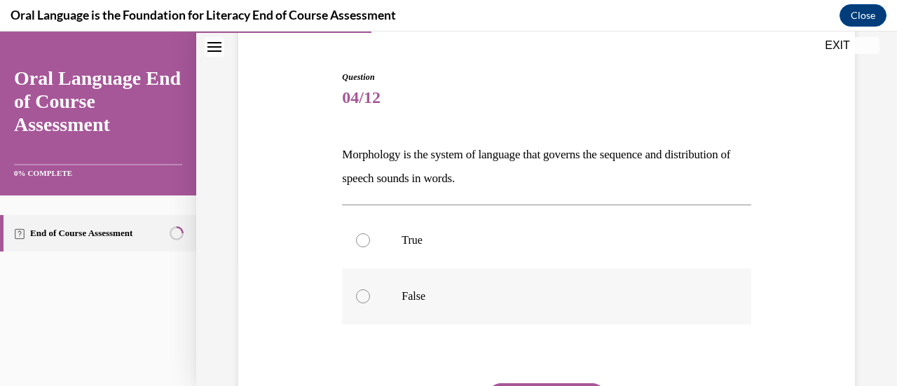
click at [358, 305] on label "False" at bounding box center [546, 296] width 408 height 56
click at [358, 303] on input "False" at bounding box center [363, 296] width 14 height 14
radio input "true"
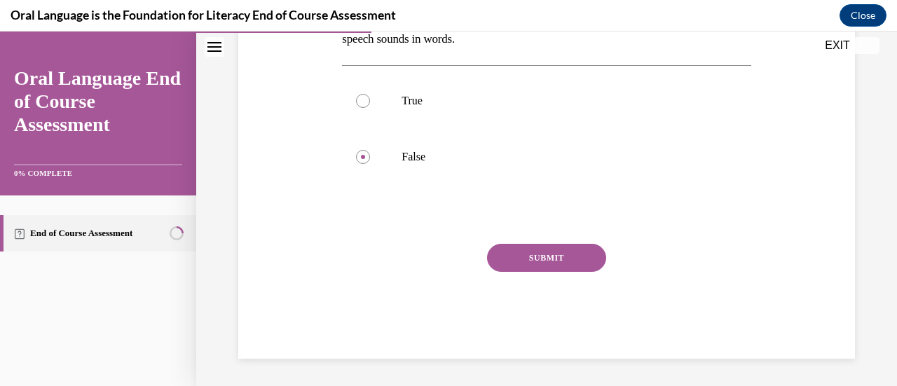
click at [572, 258] on button "SUBMIT" at bounding box center [546, 258] width 119 height 28
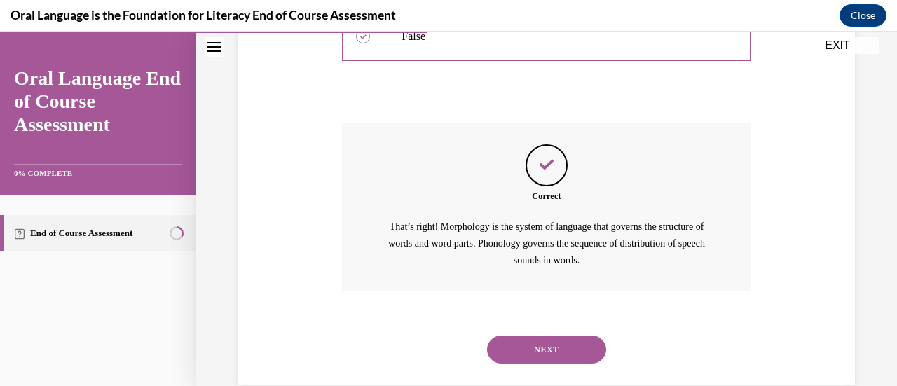
scroll to position [410, 0]
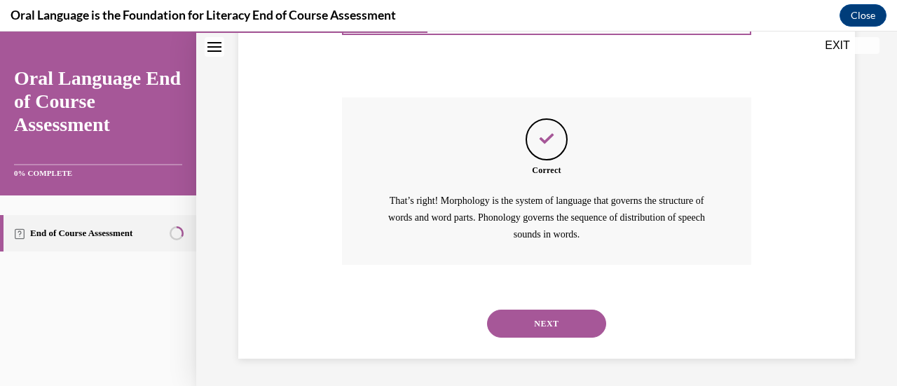
click at [546, 324] on button "NEXT" at bounding box center [546, 324] width 119 height 28
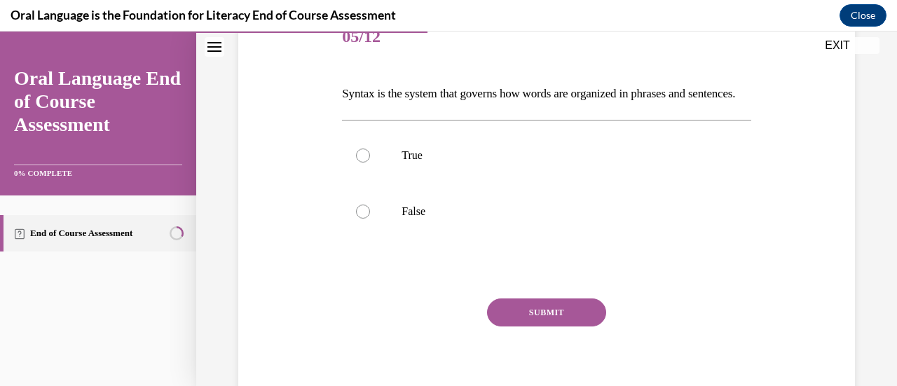
scroll to position [188, 0]
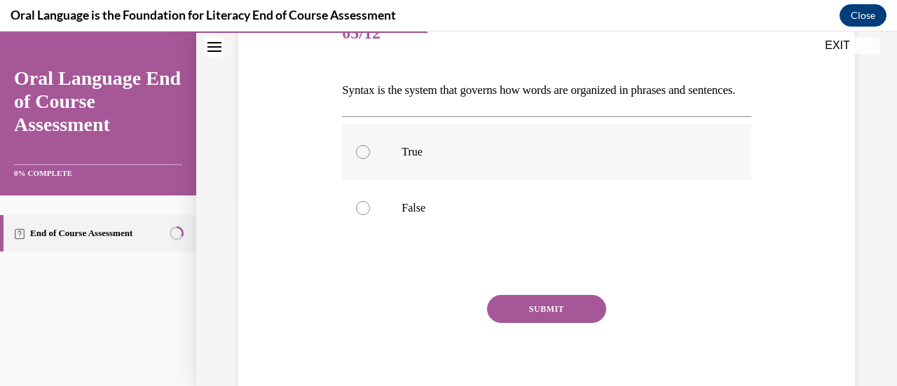
click at [363, 159] on div at bounding box center [363, 152] width 14 height 14
click at [363, 159] on input "True" at bounding box center [363, 152] width 14 height 14
radio input "true"
click at [532, 323] on button "SUBMIT" at bounding box center [546, 309] width 119 height 28
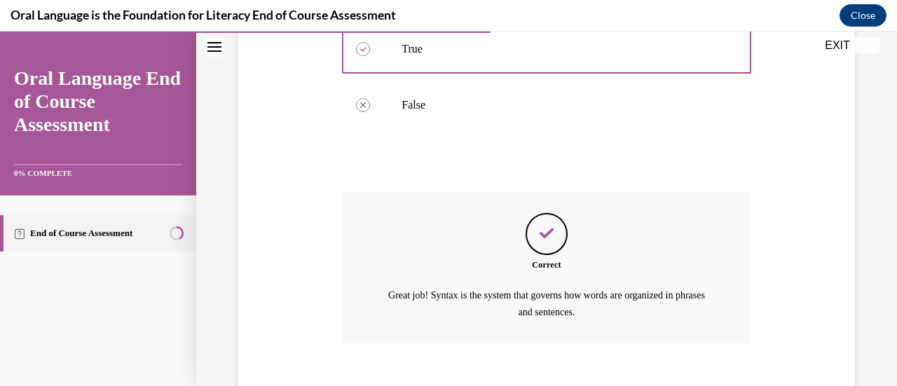
scroll to position [393, 0]
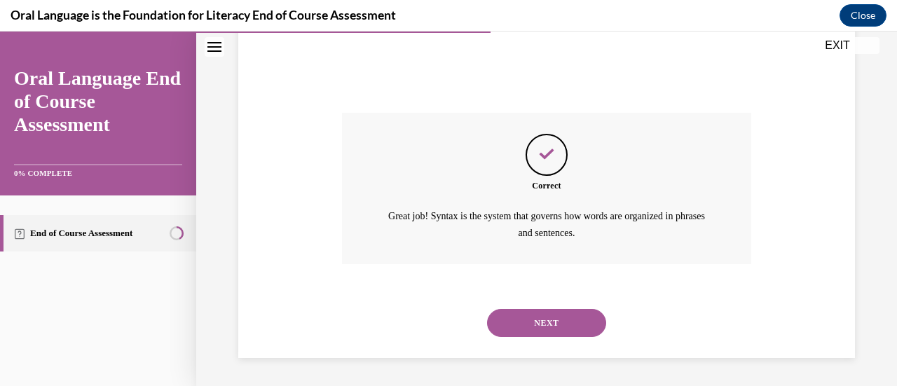
click at [524, 337] on button "NEXT" at bounding box center [546, 323] width 119 height 28
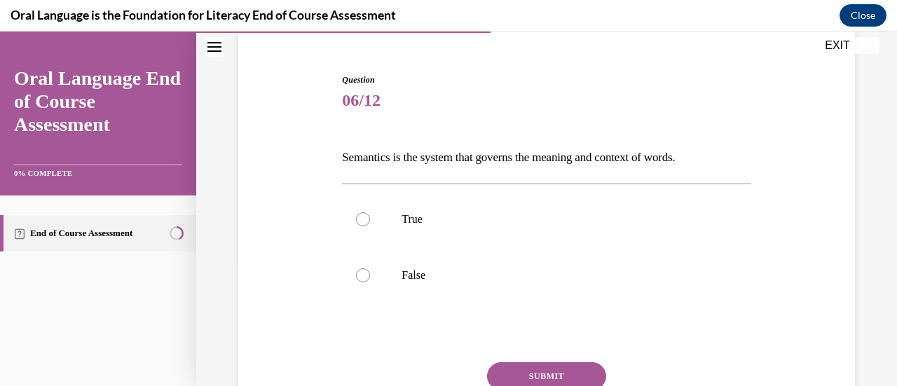
scroll to position [125, 0]
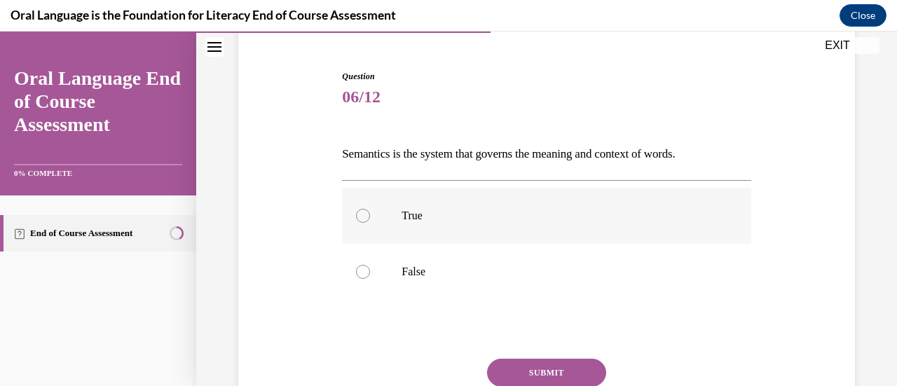
click at [355, 233] on label "True" at bounding box center [546, 216] width 408 height 56
click at [356, 223] on input "True" at bounding box center [363, 216] width 14 height 14
radio input "true"
click at [557, 373] on button "SUBMIT" at bounding box center [546, 373] width 119 height 28
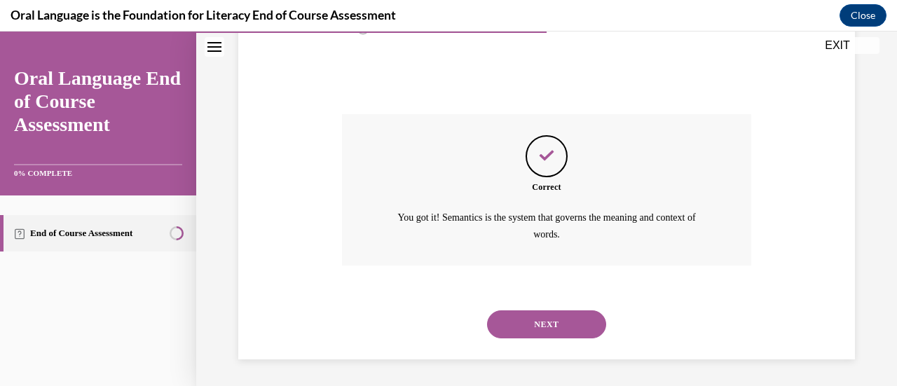
scroll to position [369, 0]
click at [523, 323] on button "NEXT" at bounding box center [546, 324] width 119 height 28
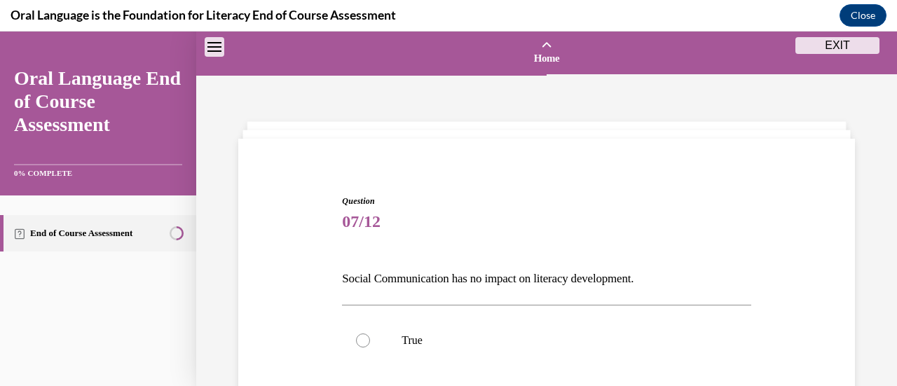
scroll to position [156, 0]
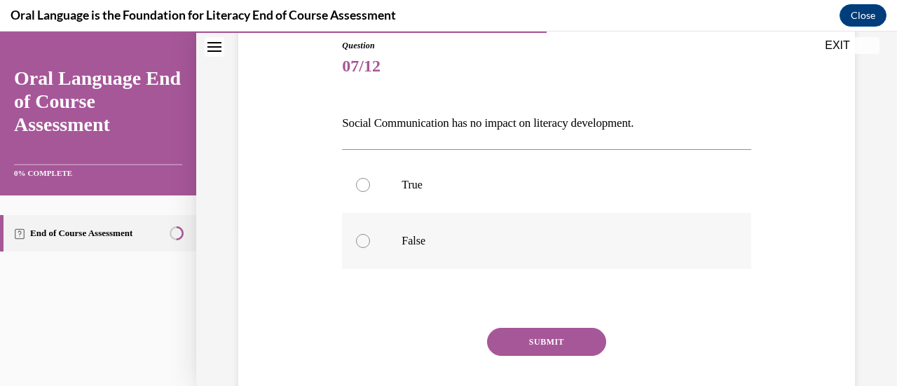
click at [367, 238] on div at bounding box center [363, 241] width 14 height 14
click at [367, 238] on input "False" at bounding box center [363, 241] width 14 height 14
radio input "true"
click at [551, 337] on button "SUBMIT" at bounding box center [546, 342] width 119 height 28
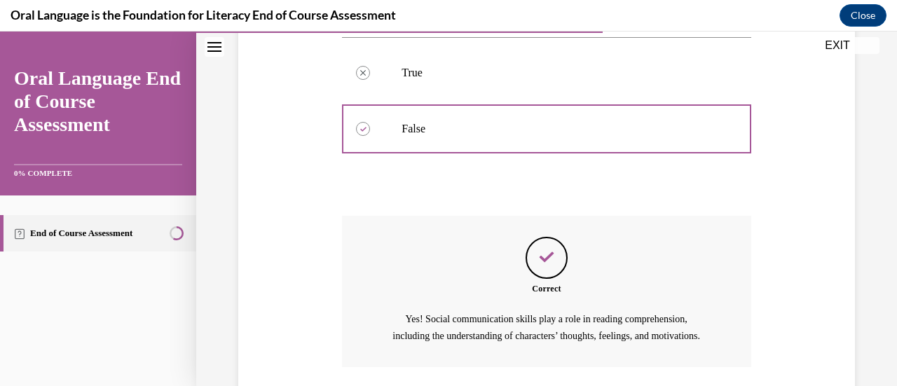
scroll to position [386, 0]
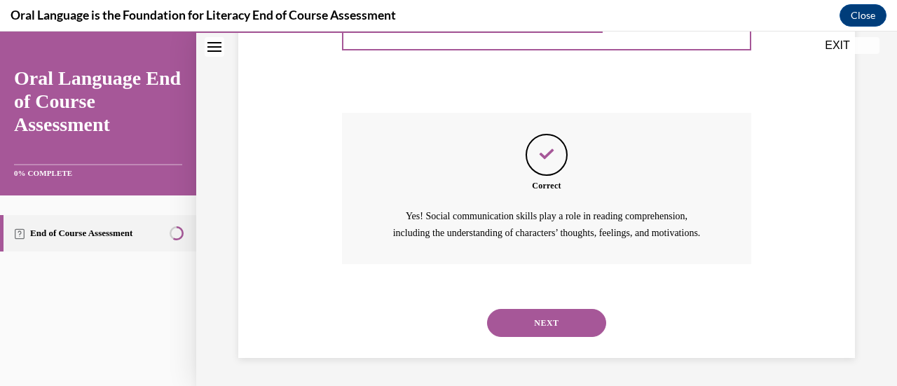
click at [532, 320] on button "NEXT" at bounding box center [546, 323] width 119 height 28
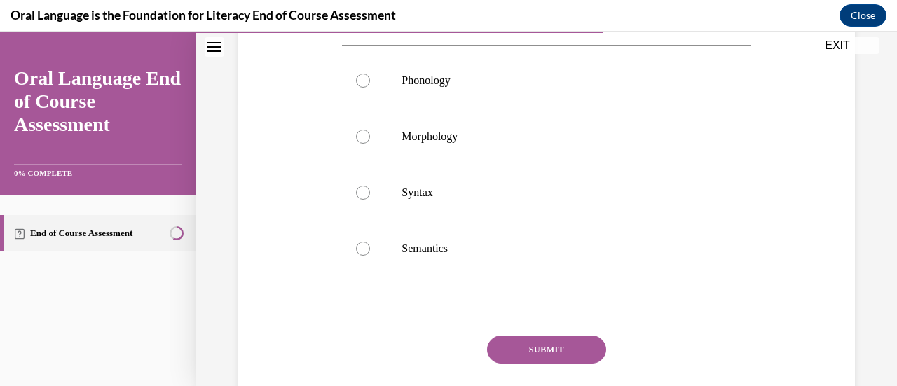
scroll to position [299, 0]
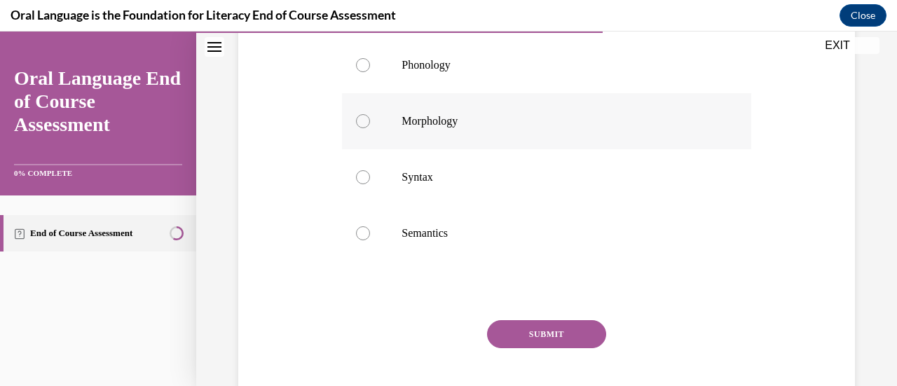
click at [366, 128] on div at bounding box center [363, 121] width 14 height 14
click at [366, 128] on input "Morphology" at bounding box center [363, 121] width 14 height 14
radio input "true"
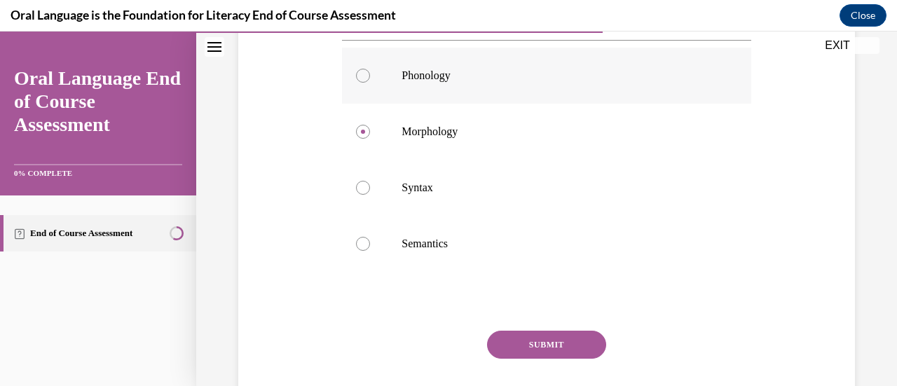
click at [367, 104] on label "Phonology" at bounding box center [546, 76] width 408 height 56
click at [367, 83] on input "Phonology" at bounding box center [363, 76] width 14 height 14
radio input "true"
click at [507, 359] on button "SUBMIT" at bounding box center [546, 345] width 119 height 28
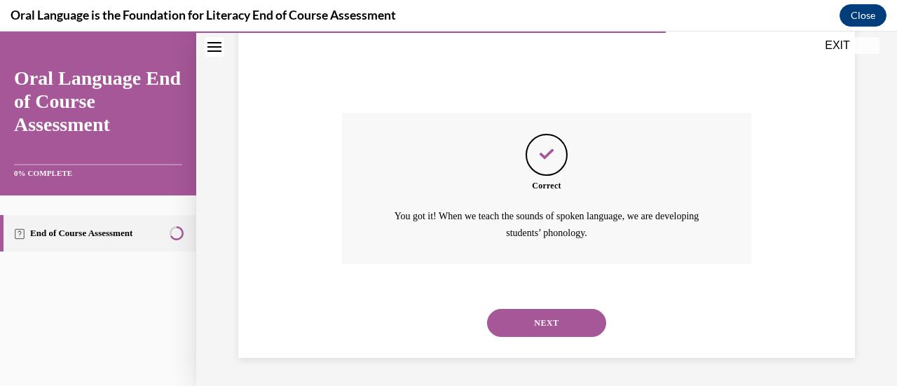
scroll to position [529, 0]
click at [516, 329] on button "NEXT" at bounding box center [546, 323] width 119 height 28
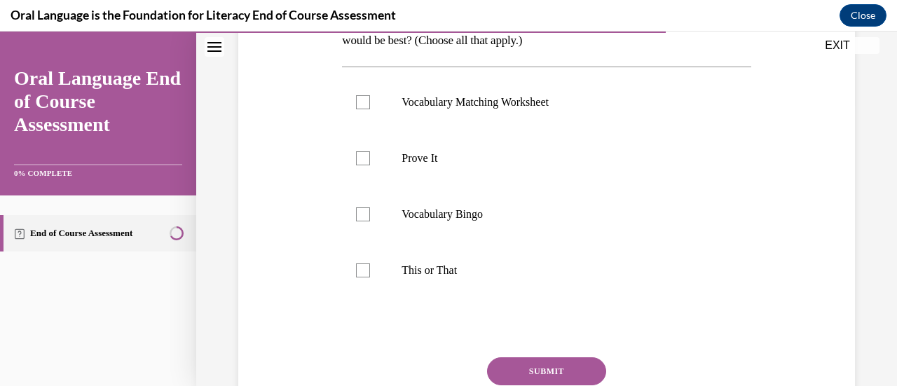
scroll to position [285, 0]
click at [364, 277] on label "This or That" at bounding box center [546, 271] width 408 height 56
click at [364, 277] on input "This or That" at bounding box center [363, 271] width 14 height 14
checkbox input "true"
click at [357, 111] on label "Vocabulary Matching Worksheet" at bounding box center [546, 103] width 408 height 56
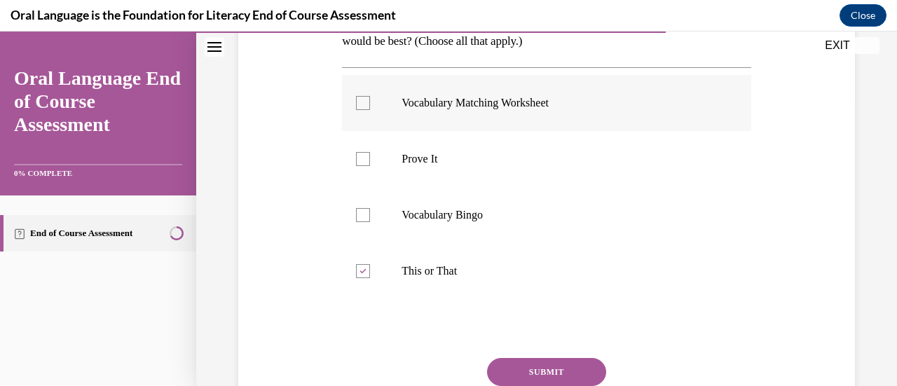
click at [357, 110] on input "Vocabulary Matching Worksheet" at bounding box center [363, 103] width 14 height 14
checkbox input "true"
click at [364, 161] on div at bounding box center [363, 159] width 14 height 14
click at [364, 161] on input "Prove It" at bounding box center [363, 159] width 14 height 14
checkbox input "true"
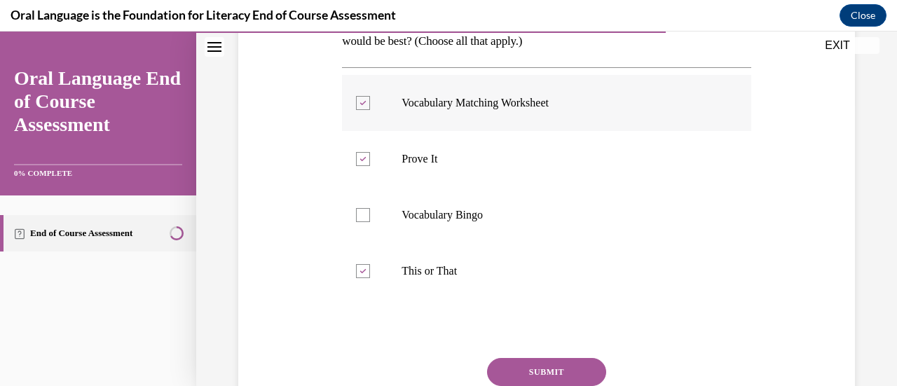
click at [367, 102] on div at bounding box center [363, 103] width 14 height 14
click at [367, 102] on input "Vocabulary Matching Worksheet" at bounding box center [363, 103] width 14 height 14
checkbox input "false"
click at [540, 373] on button "SUBMIT" at bounding box center [546, 372] width 119 height 28
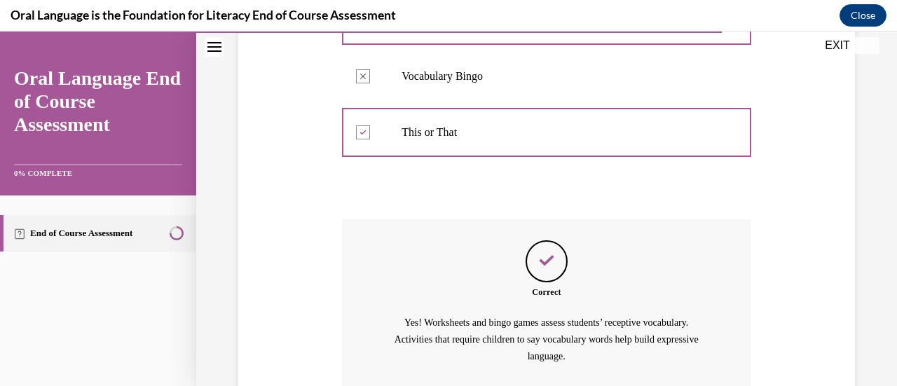
scroll to position [546, 0]
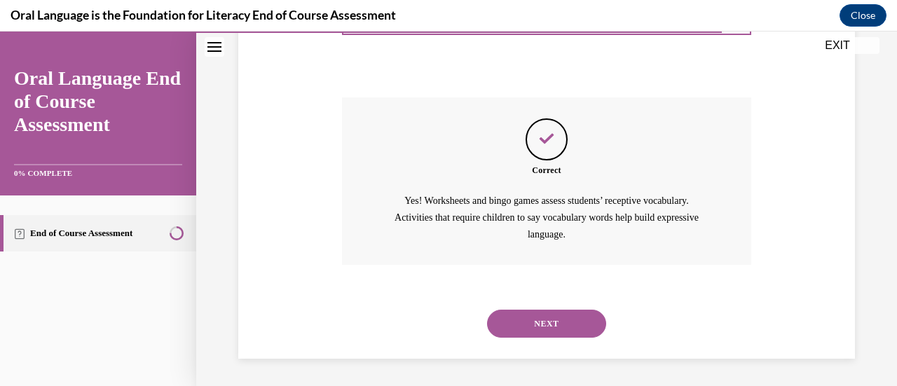
click at [532, 312] on button "NEXT" at bounding box center [546, 324] width 119 height 28
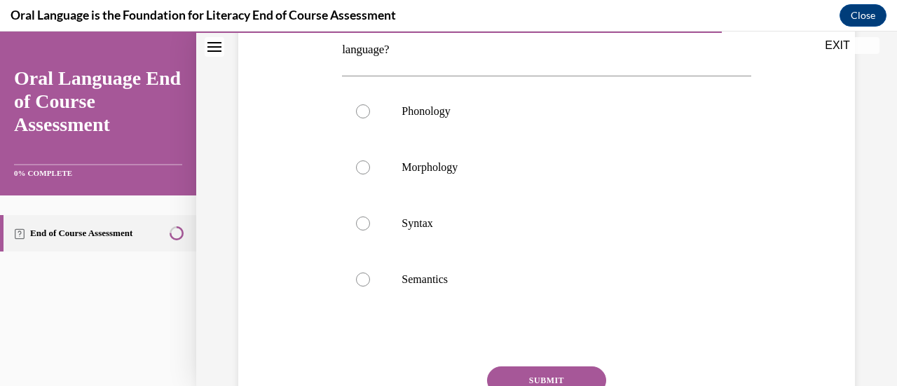
scroll to position [209, 0]
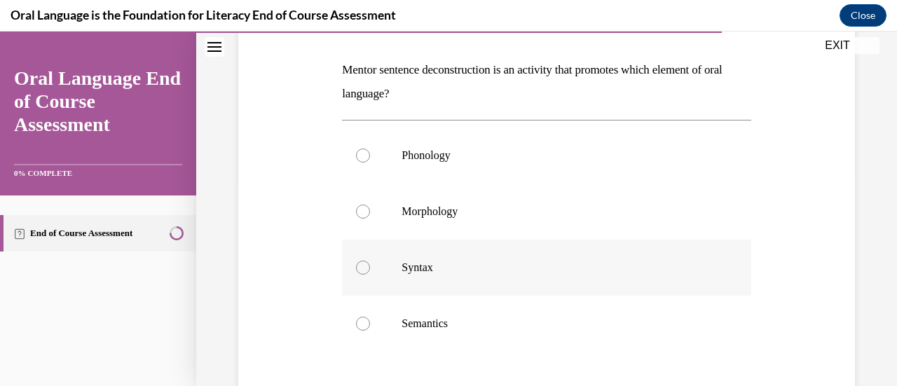
click at [371, 270] on label "Syntax" at bounding box center [546, 268] width 408 height 56
click at [370, 270] on input "Syntax" at bounding box center [363, 268] width 14 height 14
radio input "true"
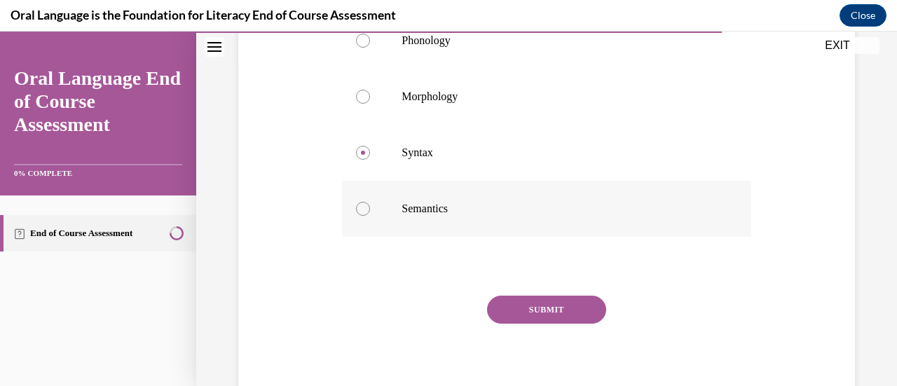
click at [542, 305] on button "SUBMIT" at bounding box center [546, 310] width 119 height 28
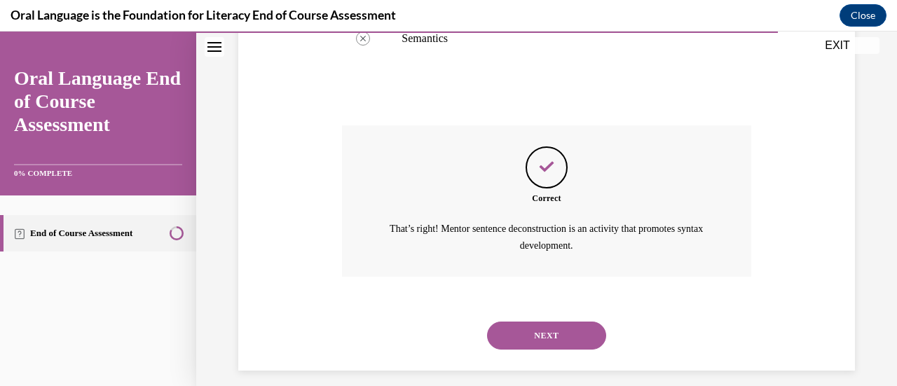
scroll to position [505, 0]
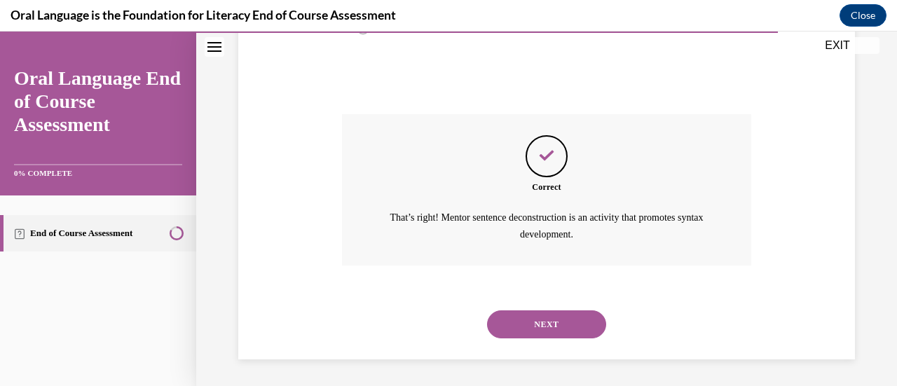
click at [579, 323] on button "NEXT" at bounding box center [546, 324] width 119 height 28
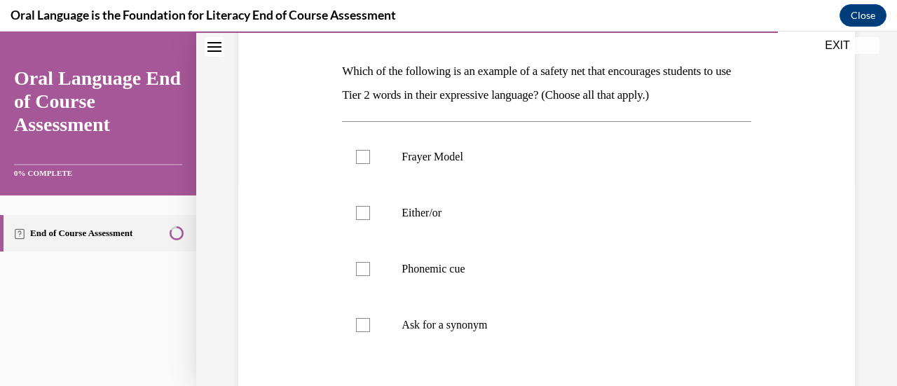
scroll to position [224, 0]
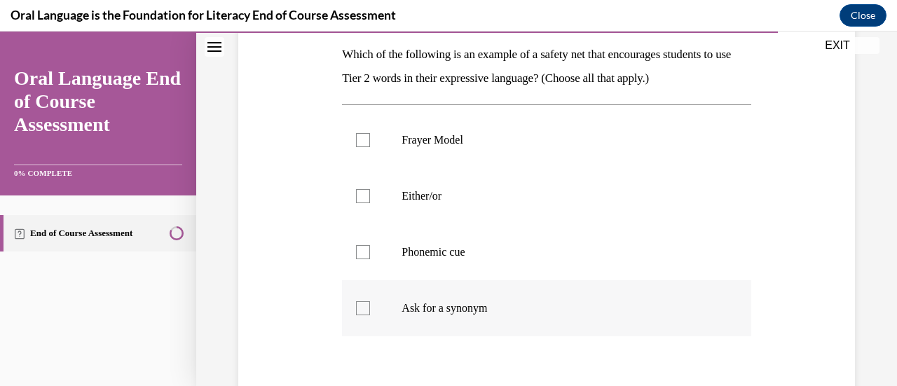
click at [368, 313] on div at bounding box center [363, 308] width 14 height 14
click at [368, 313] on input "Ask for a synonym" at bounding box center [363, 308] width 14 height 14
checkbox input "true"
click at [362, 195] on div at bounding box center [363, 196] width 14 height 14
click at [362, 195] on input "Either/or" at bounding box center [363, 196] width 14 height 14
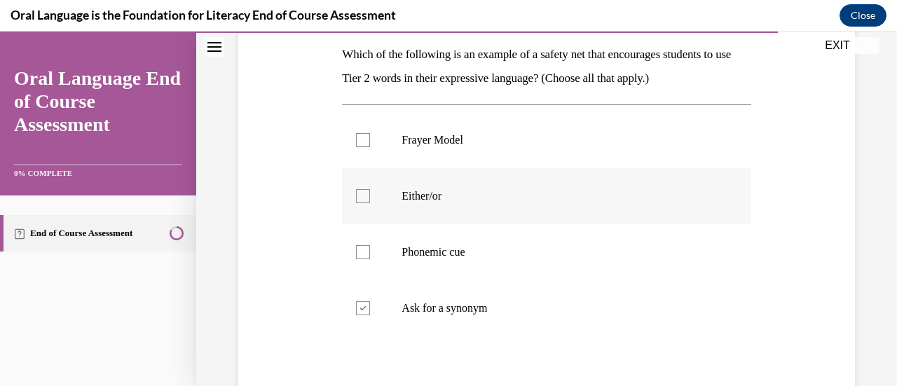
checkbox input "true"
click at [370, 257] on label "Phonemic cue" at bounding box center [546, 252] width 408 height 56
click at [370, 257] on input "Phonemic cue" at bounding box center [363, 252] width 14 height 14
checkbox input "true"
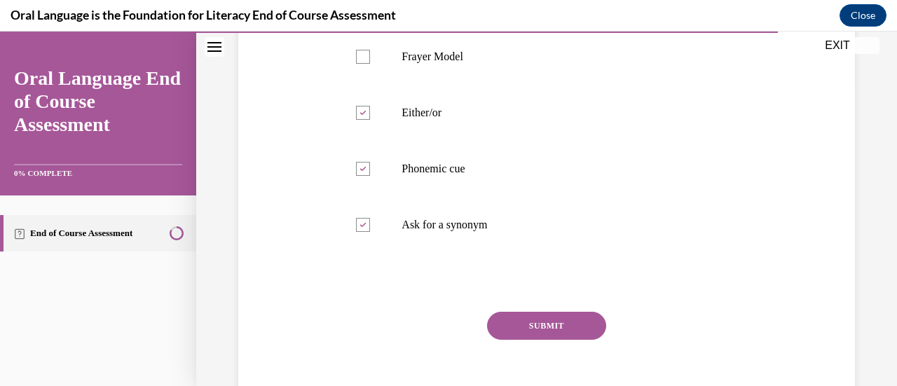
scroll to position [310, 0]
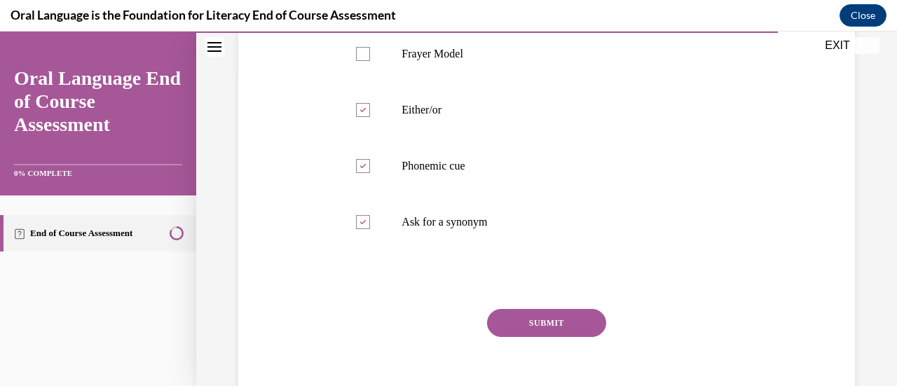
click at [535, 320] on button "SUBMIT" at bounding box center [546, 323] width 119 height 28
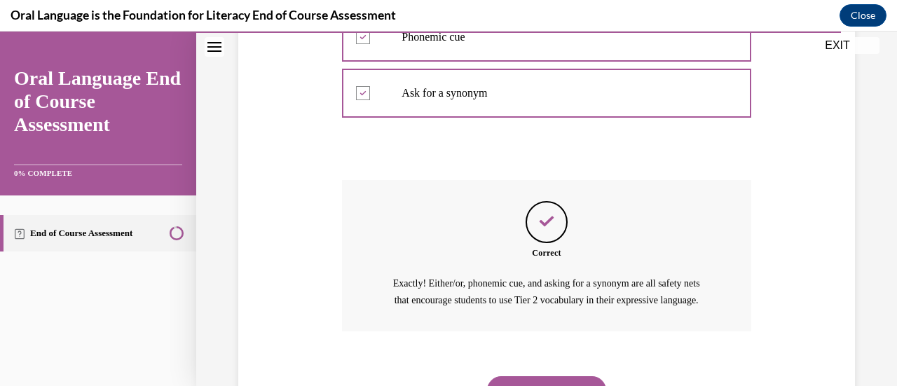
scroll to position [522, 0]
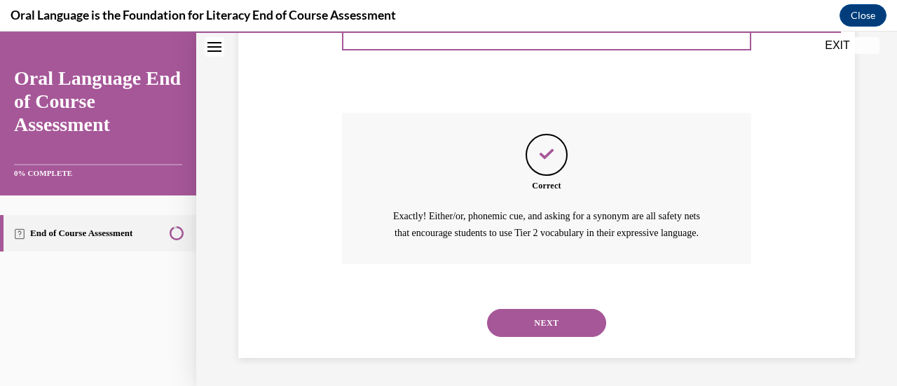
click at [535, 320] on button "NEXT" at bounding box center [546, 323] width 119 height 28
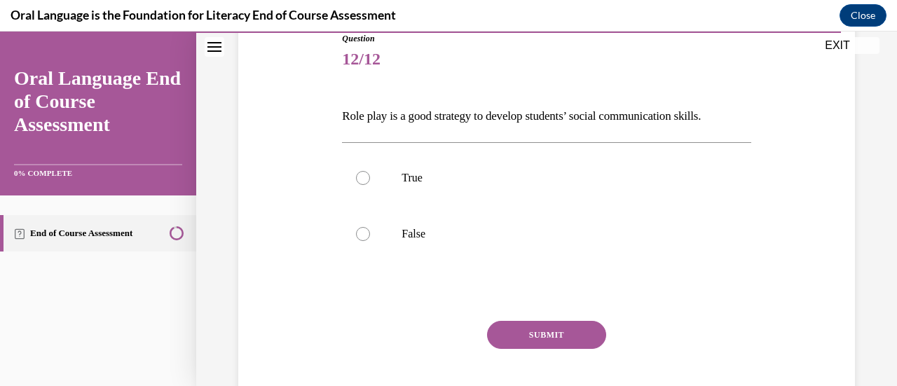
scroll to position [163, 0]
click at [360, 160] on label "True" at bounding box center [546, 178] width 408 height 56
click at [360, 171] on input "True" at bounding box center [363, 178] width 14 height 14
radio input "true"
click at [542, 339] on button "SUBMIT" at bounding box center [546, 335] width 119 height 28
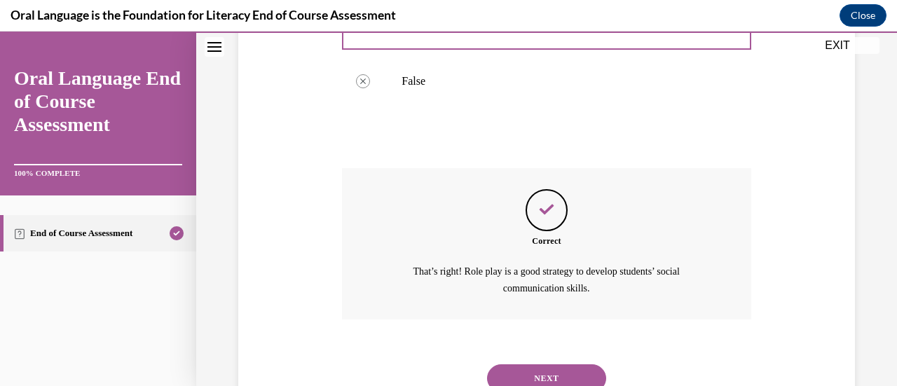
scroll to position [369, 0]
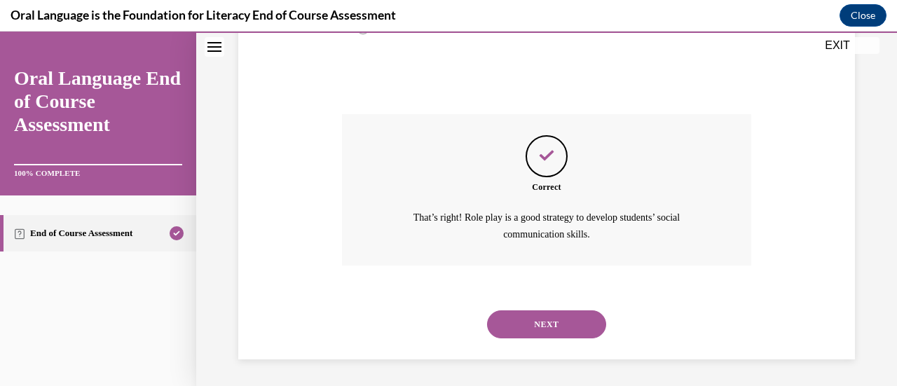
click at [544, 319] on button "NEXT" at bounding box center [546, 324] width 119 height 28
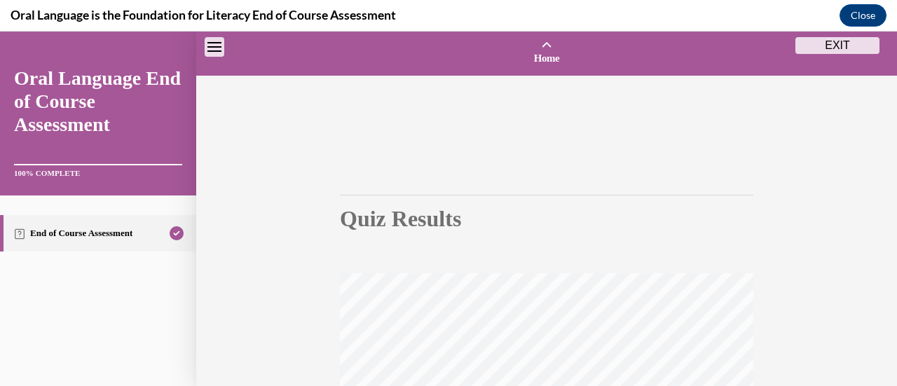
scroll to position [363, 0]
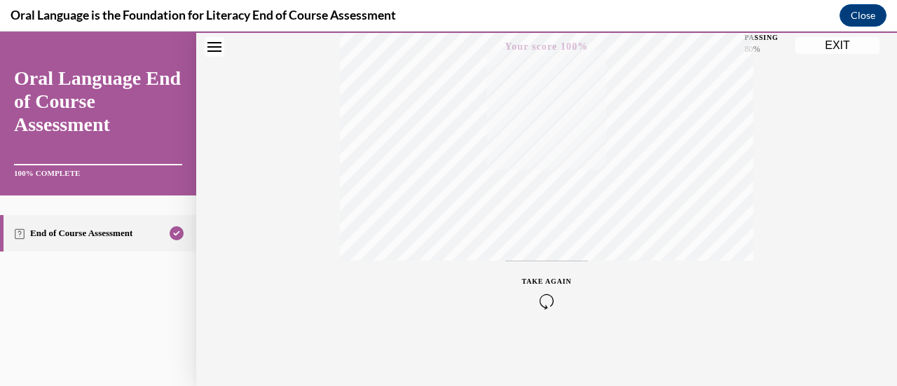
click at [834, 46] on button "EXIT" at bounding box center [837, 45] width 84 height 17
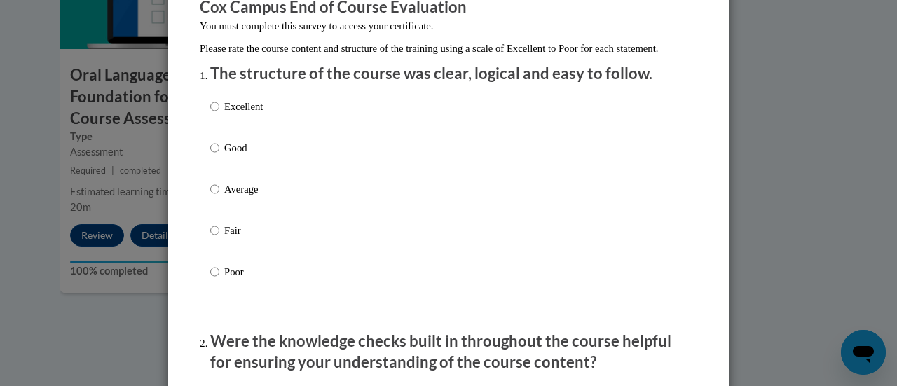
scroll to position [154, 0]
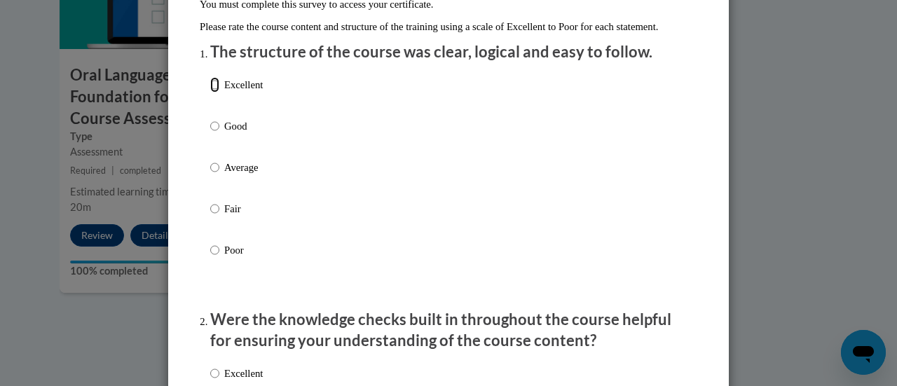
click at [213, 92] on input "Excellent" at bounding box center [214, 84] width 9 height 15
radio input "true"
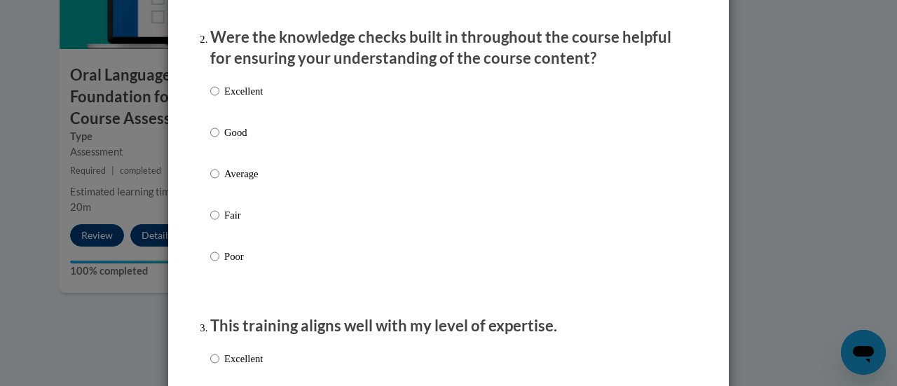
scroll to position [459, 0]
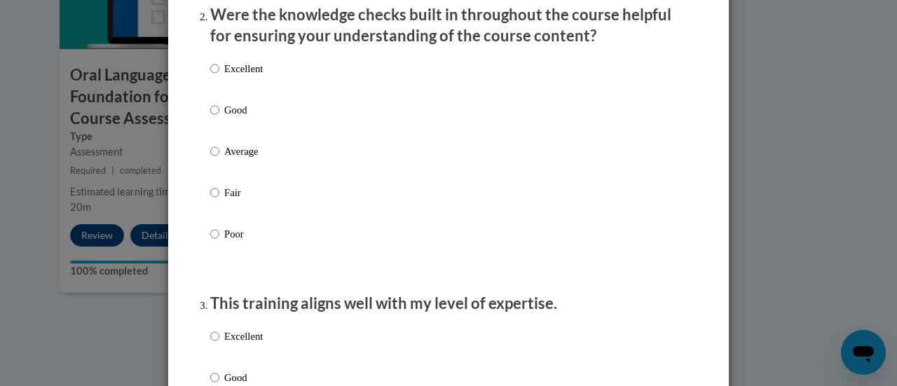
click at [230, 76] on p "Excellent" at bounding box center [243, 68] width 39 height 15
click at [219, 76] on input "Excellent" at bounding box center [214, 68] width 9 height 15
radio input "true"
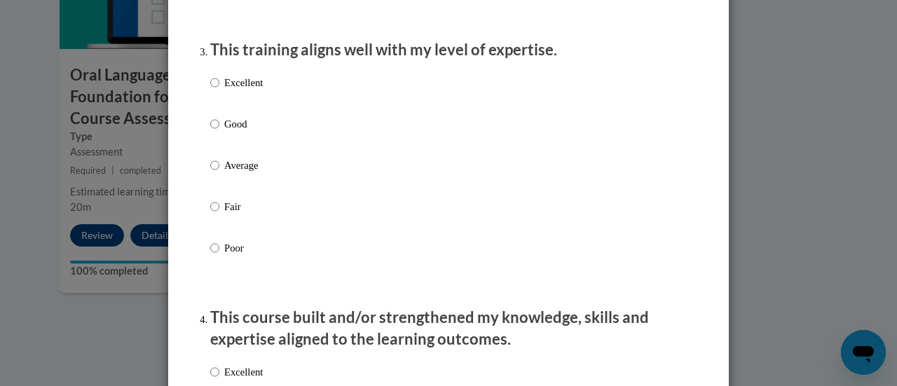
click at [280, 110] on div "Excellent Good Average Fair Poor" at bounding box center [448, 182] width 476 height 228
click at [230, 90] on p "Excellent" at bounding box center [243, 82] width 39 height 15
click at [219, 90] on input "Excellent" at bounding box center [214, 82] width 9 height 15
radio input "true"
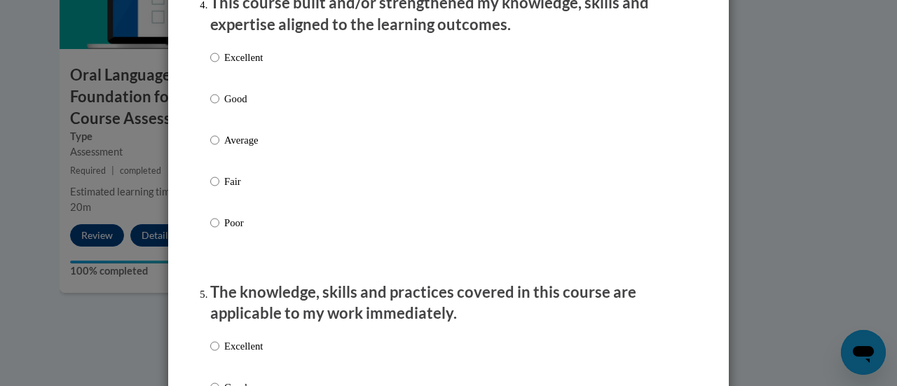
scroll to position [1068, 0]
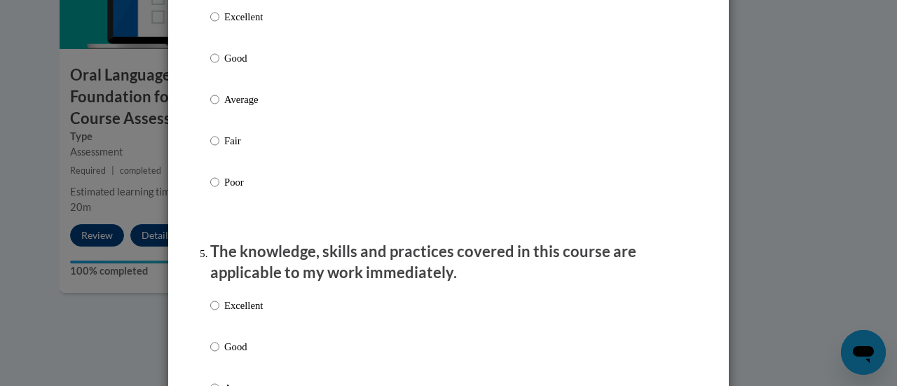
click at [230, 41] on label "Excellent" at bounding box center [236, 28] width 53 height 38
click at [219, 25] on input "Excellent" at bounding box center [214, 16] width 9 height 15
radio input "true"
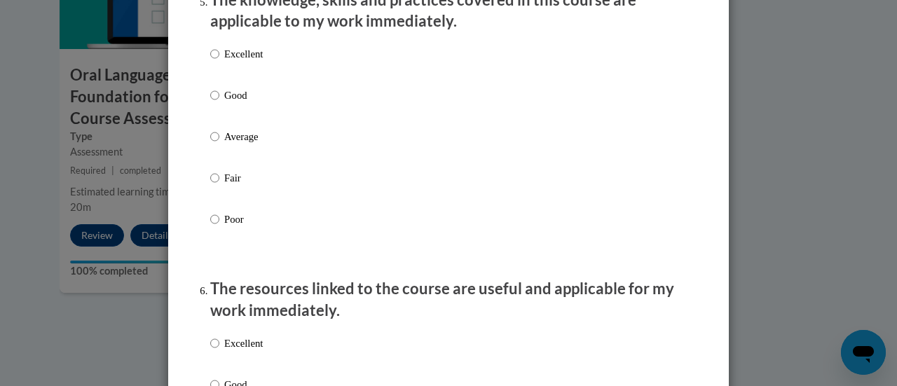
click at [244, 55] on div "Excellent Good Average Fair Poor" at bounding box center [236, 147] width 53 height 217
click at [237, 62] on p "Excellent" at bounding box center [243, 53] width 39 height 15
click at [219, 62] on input "Excellent" at bounding box center [214, 53] width 9 height 15
radio input "true"
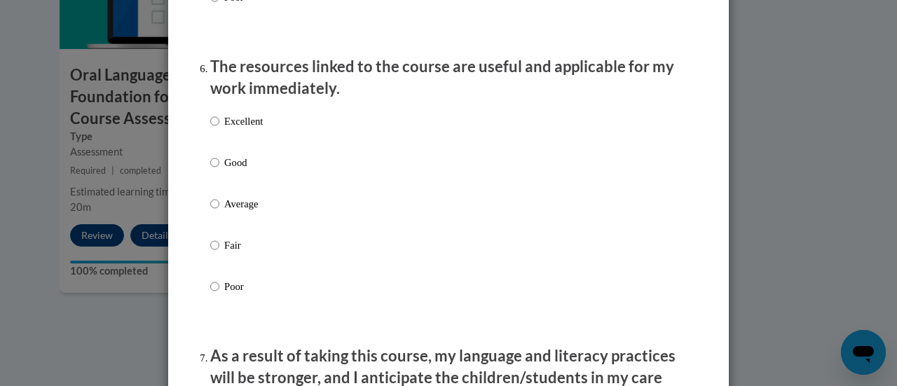
scroll to position [1547, 0]
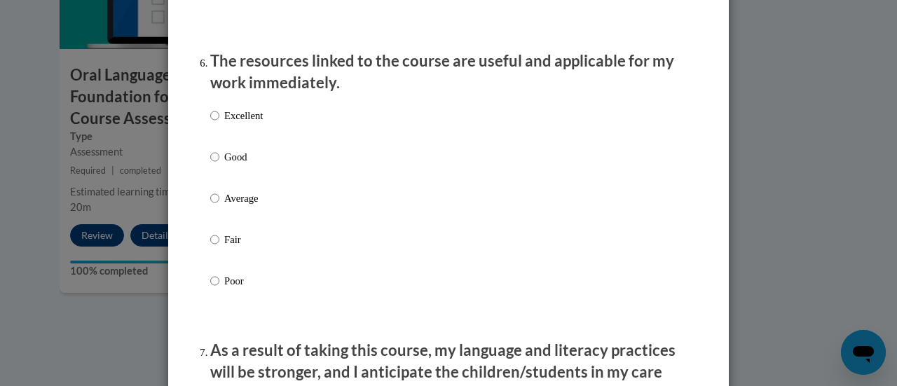
click at [233, 123] on p "Excellent" at bounding box center [243, 115] width 39 height 15
click at [219, 123] on input "Excellent" at bounding box center [214, 115] width 9 height 15
radio input "true"
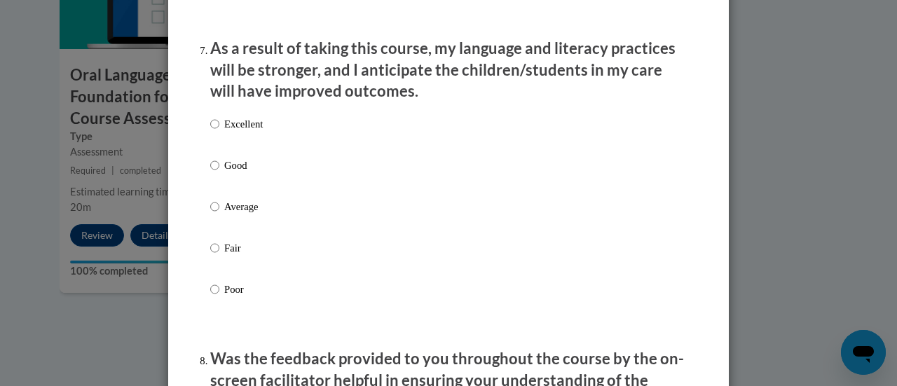
scroll to position [1850, 0]
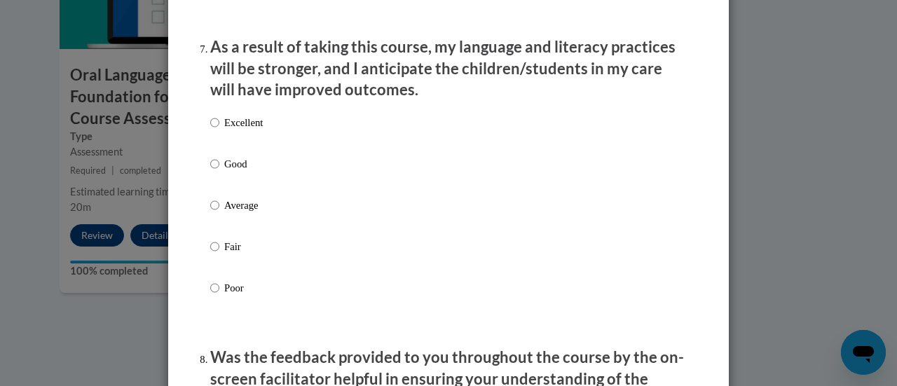
click at [235, 130] on p "Excellent" at bounding box center [243, 122] width 39 height 15
click at [219, 130] on input "Excellent" at bounding box center [214, 122] width 9 height 15
radio input "true"
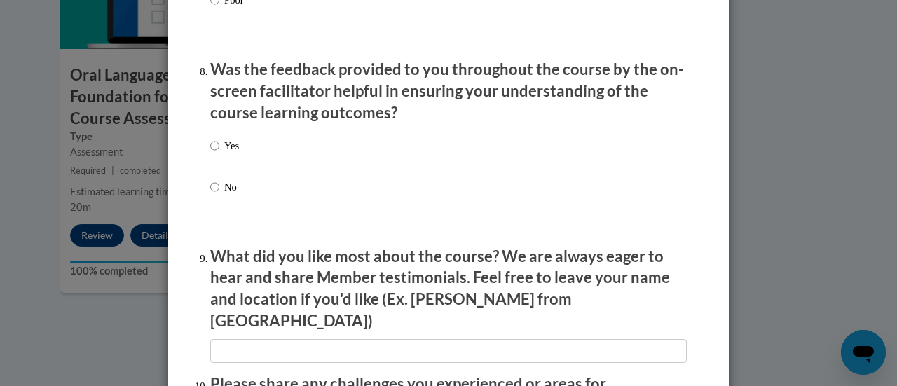
scroll to position [2139, 0]
click at [213, 153] on input "Yes" at bounding box center [214, 144] width 9 height 15
radio input "true"
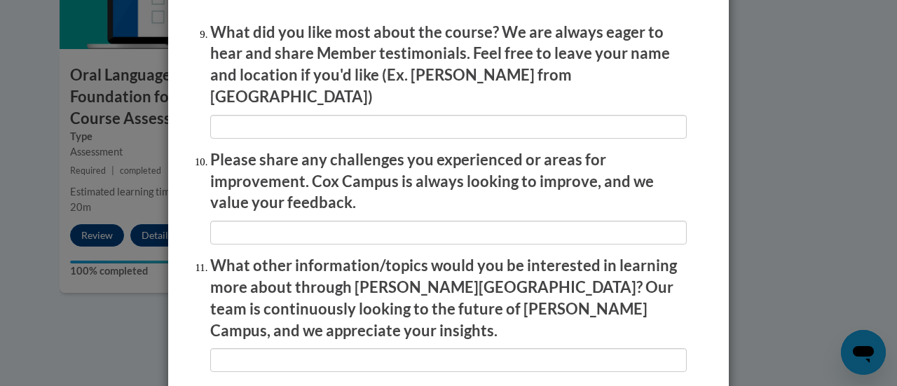
scroll to position [2527, 0]
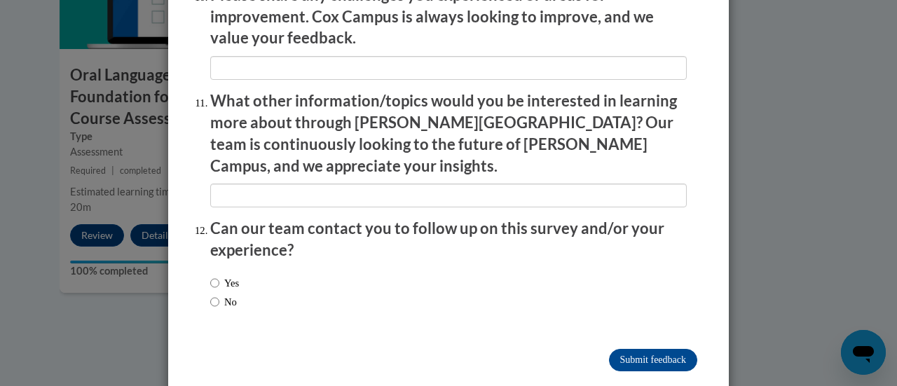
click at [226, 294] on label "No" at bounding box center [223, 301] width 27 height 15
click at [219, 294] on input "No" at bounding box center [214, 301] width 9 height 15
radio input "true"
click at [656, 349] on input "Submit feedback" at bounding box center [653, 360] width 88 height 22
